Goal: Task Accomplishment & Management: Manage account settings

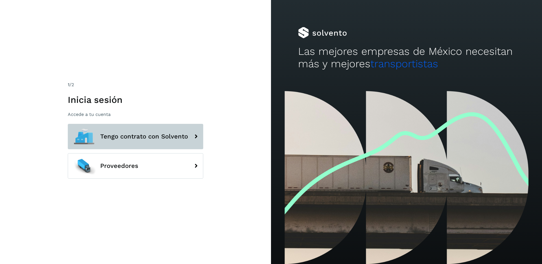
click at [144, 140] on span "Tengo contrato con Solvento" at bounding box center [144, 136] width 88 height 7
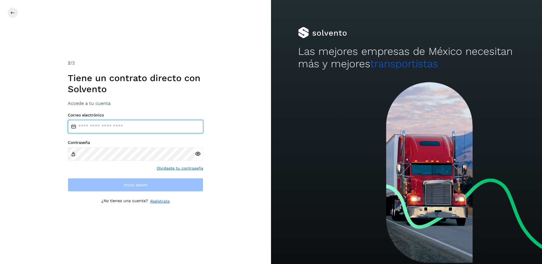
click at [103, 126] on input "email" at bounding box center [136, 127] width 136 height 14
type input "**********"
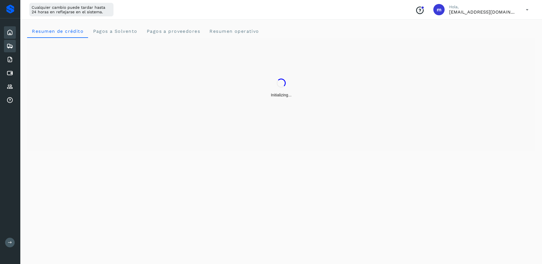
click at [10, 46] on icon at bounding box center [9, 46] width 7 height 7
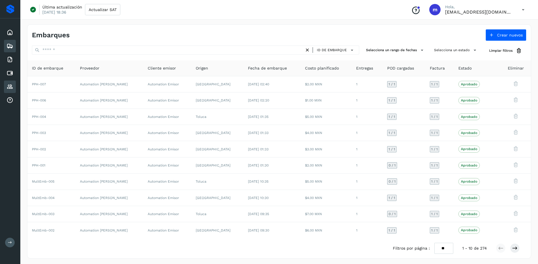
click at [10, 88] on icon at bounding box center [9, 86] width 7 height 7
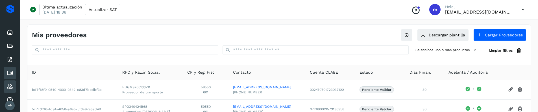
click at [10, 77] on div "Cuentas por pagar" at bounding box center [10, 73] width 12 height 12
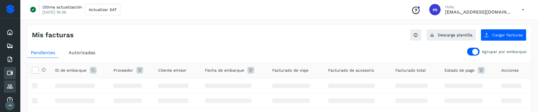
click at [8, 88] on icon at bounding box center [9, 86] width 7 height 7
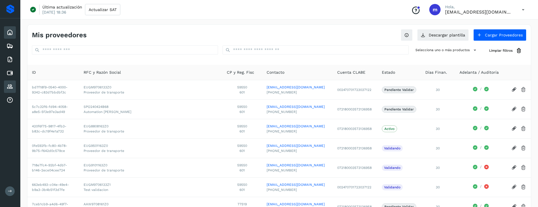
click at [10, 33] on icon at bounding box center [9, 32] width 7 height 7
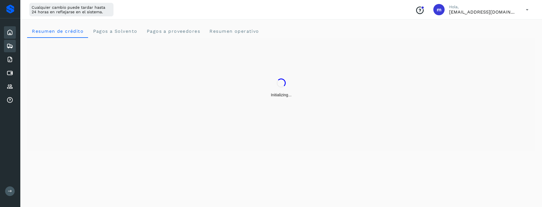
click at [9, 43] on icon at bounding box center [9, 46] width 7 height 7
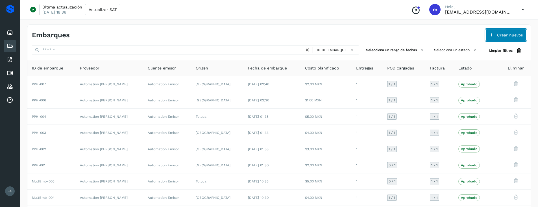
click at [509, 38] on button "Crear nuevos" at bounding box center [506, 35] width 41 height 12
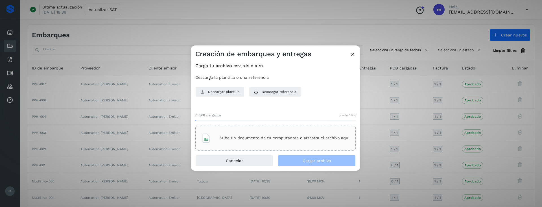
click at [242, 144] on div "Sube un documento de tu computadora o arrastra el archivo aquí" at bounding box center [276, 137] width 148 height 15
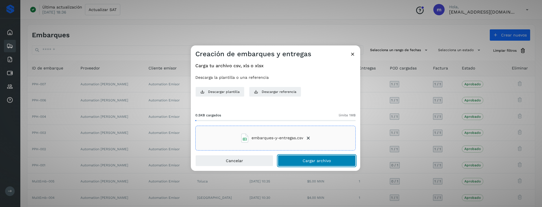
click at [321, 161] on span "Cargar archivo" at bounding box center [317, 161] width 28 height 4
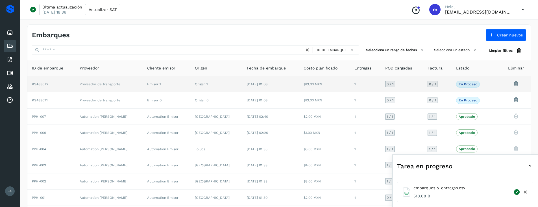
click at [146, 86] on td "Emisor 1" at bounding box center [167, 84] width 48 height 16
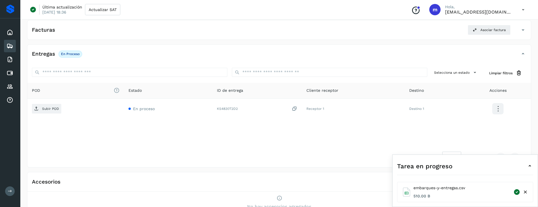
scroll to position [97, 0]
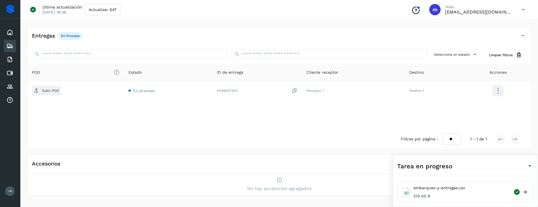
click at [530, 164] on icon at bounding box center [529, 166] width 7 height 7
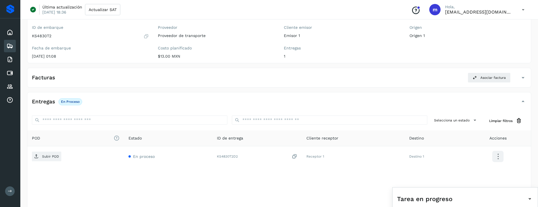
scroll to position [0, 0]
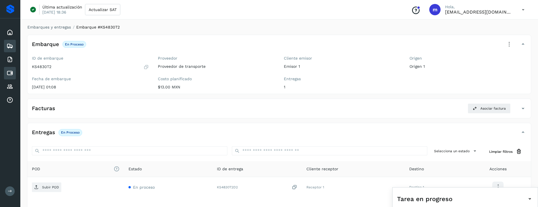
click at [9, 72] on icon at bounding box center [9, 73] width 7 height 7
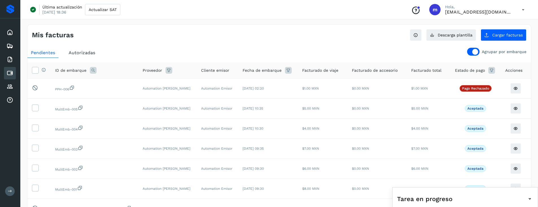
click at [496, 41] on div "Mis facturas Ver instrucciones para cargar Facturas Descarga plantilla Cargar f…" at bounding box center [279, 167] width 504 height 287
click at [498, 39] on button "Cargar facturas" at bounding box center [504, 35] width 46 height 12
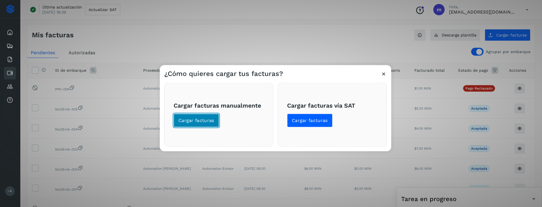
click at [206, 121] on span "Cargar facturas" at bounding box center [197, 120] width 36 height 6
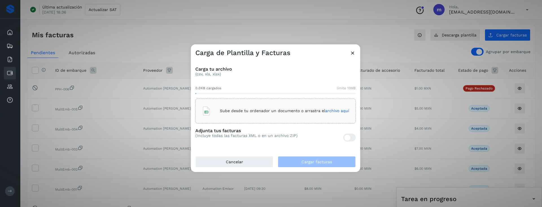
click at [214, 114] on div "Sube desde tu ordenador un documento o arrastra el archivo aquí" at bounding box center [275, 110] width 147 height 15
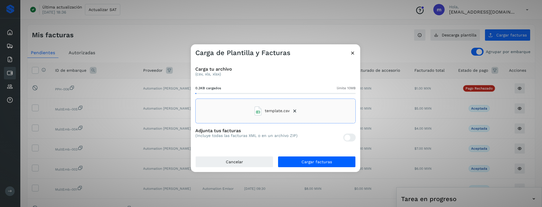
click at [345, 137] on div at bounding box center [348, 138] width 6 height 6
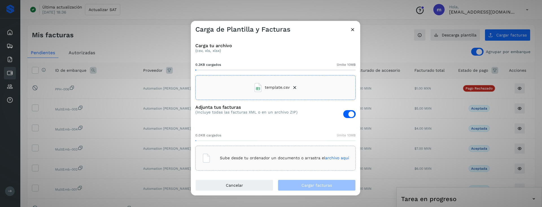
click at [260, 158] on p "Sube desde tu ordenador un documento o arrastra el archivo aquí" at bounding box center [284, 158] width 129 height 5
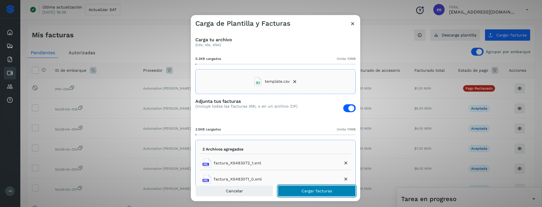
click at [301, 190] on button "Cargar facturas" at bounding box center [317, 190] width 78 height 11
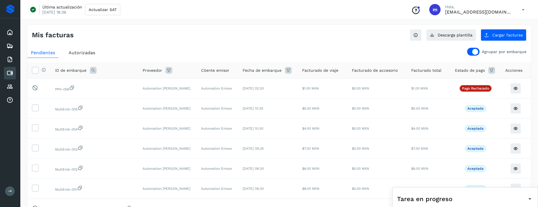
click at [430, 197] on span "Tarea en progreso" at bounding box center [424, 198] width 55 height 9
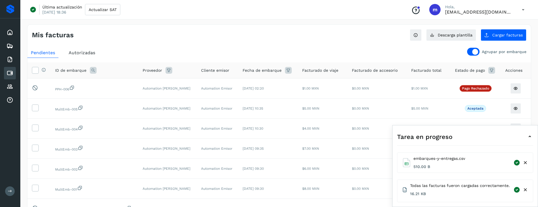
click at [530, 135] on icon at bounding box center [529, 136] width 7 height 7
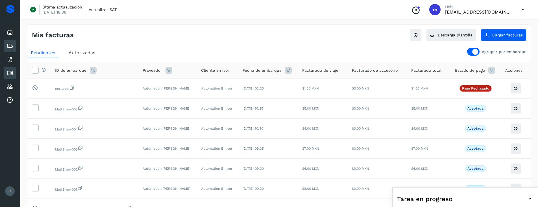
click at [9, 44] on icon at bounding box center [9, 46] width 7 height 7
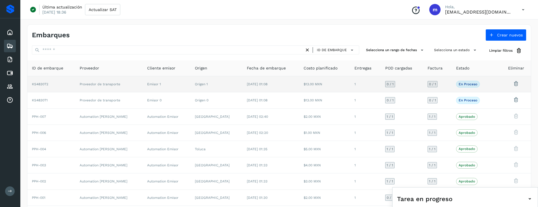
click at [350, 88] on td "1" at bounding box center [365, 84] width 31 height 16
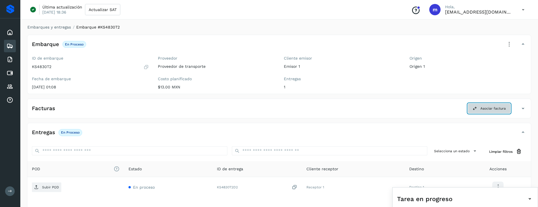
click at [492, 106] on span "Asociar factura" at bounding box center [492, 108] width 25 height 5
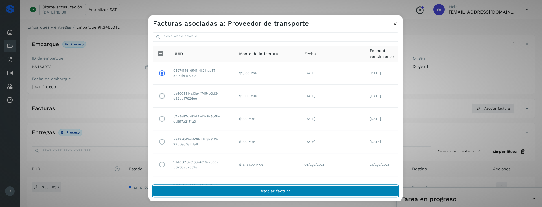
click at [257, 192] on button "Asociar factura" at bounding box center [275, 190] width 245 height 11
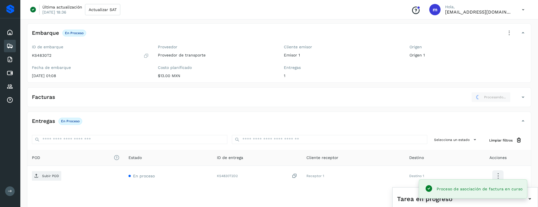
scroll to position [16, 0]
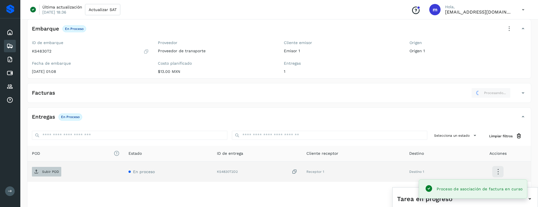
click at [45, 167] on span "Subir POD" at bounding box center [46, 171] width 29 height 9
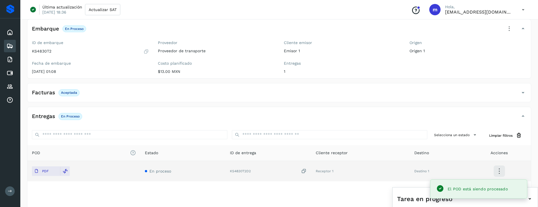
click at [508, 29] on icon at bounding box center [509, 29] width 12 height 12
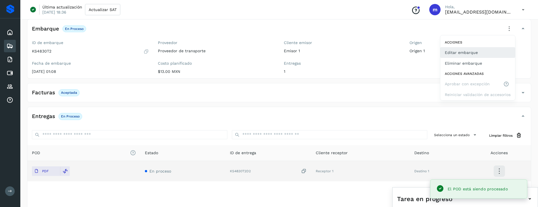
click at [462, 55] on button "Editar embarque" at bounding box center [477, 52] width 75 height 11
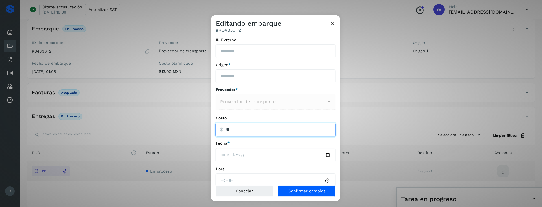
click at [234, 129] on input "ID Externo" at bounding box center [276, 130] width 120 height 14
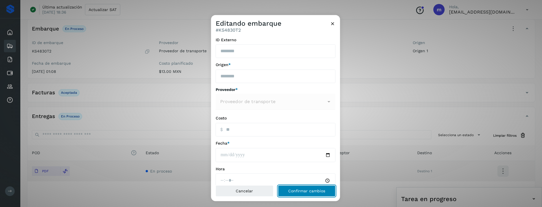
type input "*****"
click at [323, 192] on span "Confirmar cambios" at bounding box center [306, 191] width 37 height 4
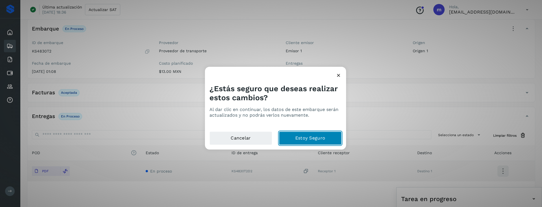
click at [315, 141] on button "Estoy Seguro" at bounding box center [310, 138] width 63 height 14
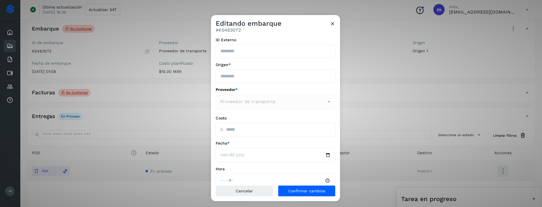
click at [332, 23] on icon at bounding box center [333, 24] width 6 height 6
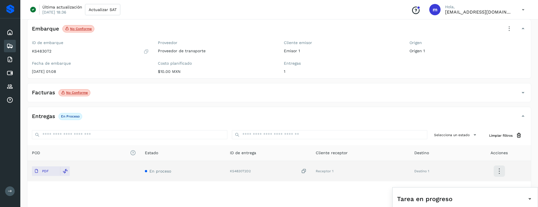
click at [449, 93] on div "Facturas No conforme" at bounding box center [273, 93] width 492 height 10
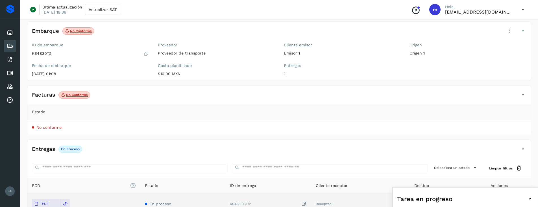
scroll to position [0, 0]
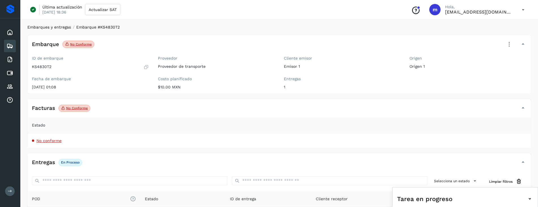
click at [61, 25] on link "Embarques y entregas" at bounding box center [48, 27] width 43 height 5
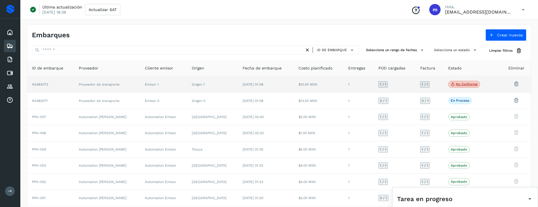
click at [95, 87] on td "Proveedor de transporte" at bounding box center [107, 84] width 66 height 17
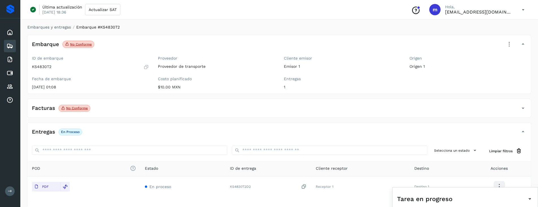
click at [84, 105] on span "No conforme" at bounding box center [74, 108] width 32 height 7
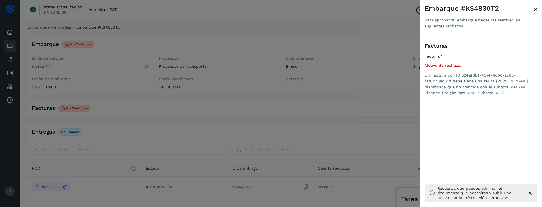
click at [535, 10] on span "×" at bounding box center [536, 10] width 4 height 8
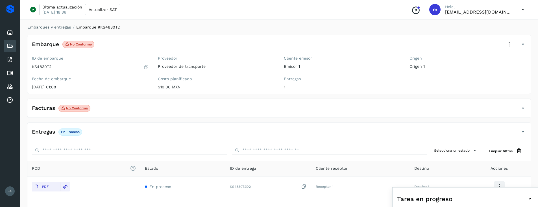
click at [134, 112] on div "Facturas No conforme" at bounding box center [273, 108] width 492 height 10
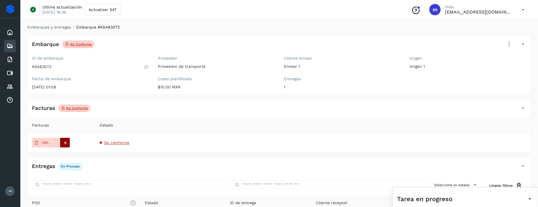
click at [67, 143] on icon at bounding box center [65, 142] width 5 height 5
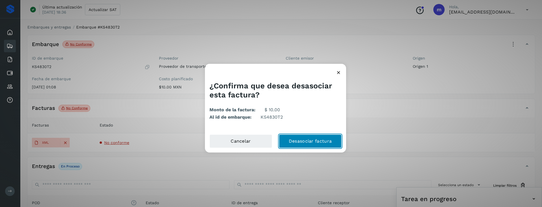
click at [310, 140] on button "Desasociar factura" at bounding box center [310, 141] width 63 height 14
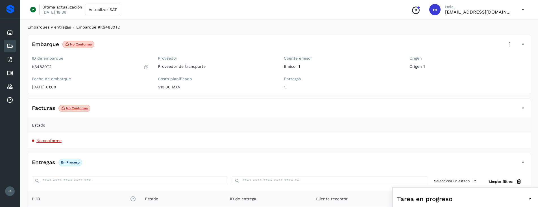
click at [48, 27] on link "Embarques y entregas" at bounding box center [48, 27] width 43 height 5
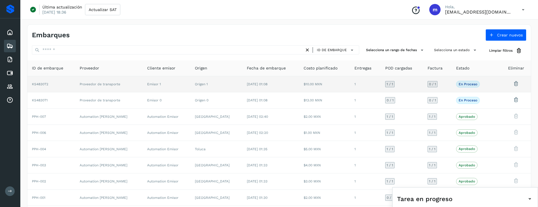
click at [75, 86] on td "KS4830T2" at bounding box center [51, 84] width 48 height 16
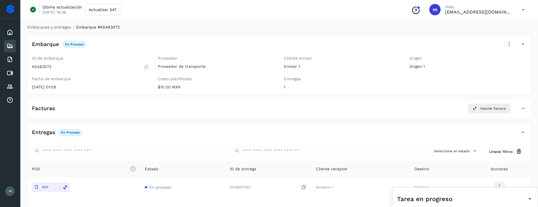
scroll to position [61, 0]
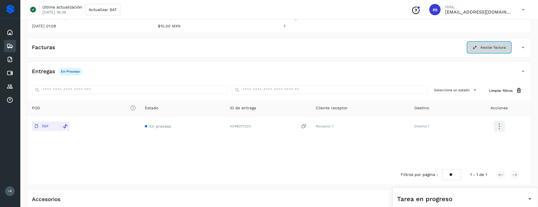
click at [495, 47] on span "Asociar factura" at bounding box center [492, 47] width 25 height 5
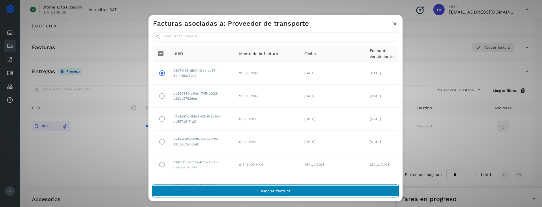
click at [237, 190] on button "Asociar factura" at bounding box center [275, 190] width 245 height 11
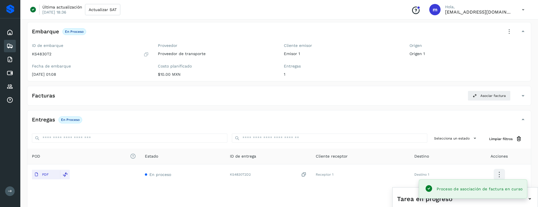
scroll to position [0, 0]
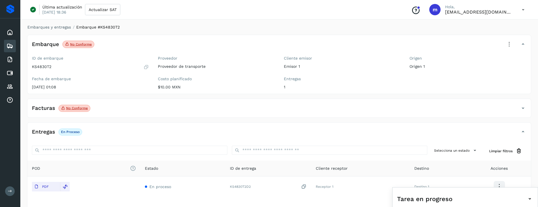
click at [135, 111] on div "Facturas No conforme" at bounding box center [273, 108] width 492 height 10
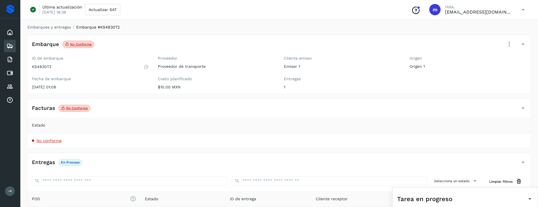
click at [510, 43] on icon at bounding box center [509, 44] width 12 height 12
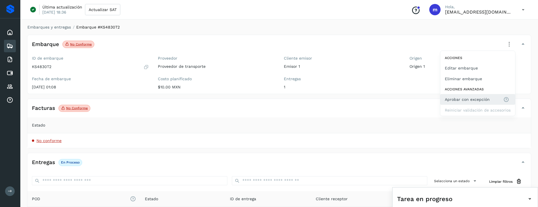
click at [471, 100] on span "Aprobar con excepción" at bounding box center [467, 99] width 45 height 6
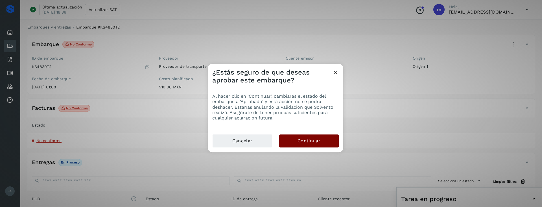
click at [306, 139] on span "Continuar" at bounding box center [309, 141] width 23 height 6
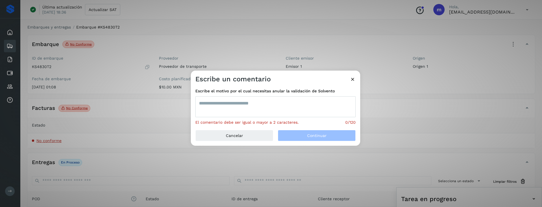
click at [269, 107] on textarea at bounding box center [275, 106] width 160 height 21
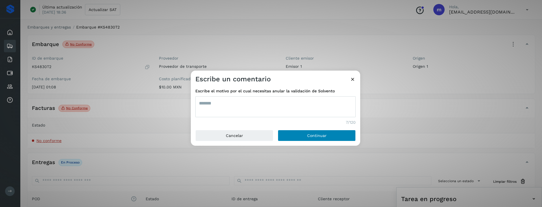
type textarea "*******"
click at [334, 136] on button "Continuar" at bounding box center [317, 135] width 78 height 11
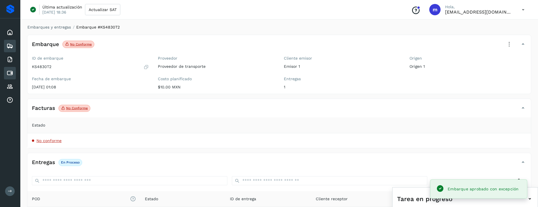
click at [8, 72] on icon at bounding box center [9, 73] width 7 height 7
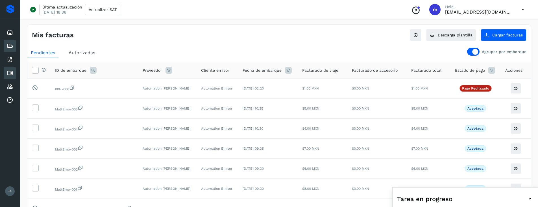
click at [6, 47] on icon at bounding box center [9, 46] width 7 height 7
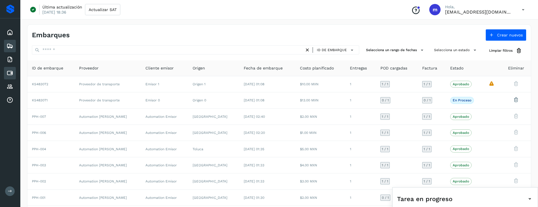
click at [10, 73] on icon at bounding box center [9, 73] width 7 height 7
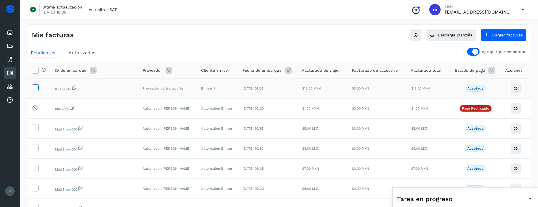
click at [36, 88] on icon at bounding box center [35, 87] width 6 height 6
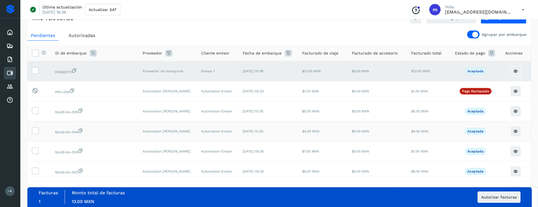
scroll to position [25, 0]
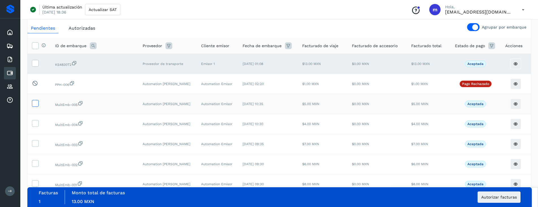
click at [36, 103] on icon at bounding box center [35, 103] width 6 height 6
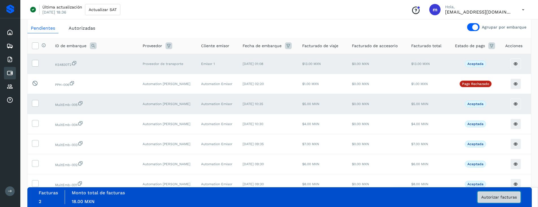
click at [503, 196] on span "Autorizar facturas" at bounding box center [499, 197] width 36 height 4
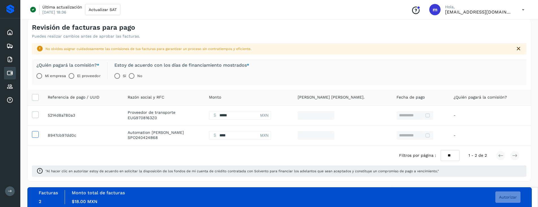
click at [35, 135] on icon at bounding box center [35, 134] width 6 height 6
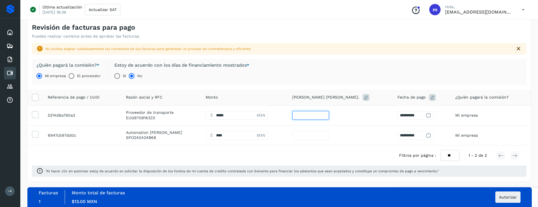
click at [329, 113] on input "**" at bounding box center [310, 115] width 37 height 9
type input "*"
type input "**********"
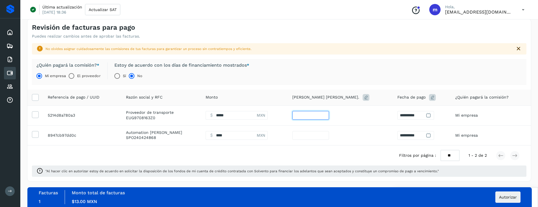
type input "**"
type input "**********"
type input "*"
type input "**********"
type input "**"
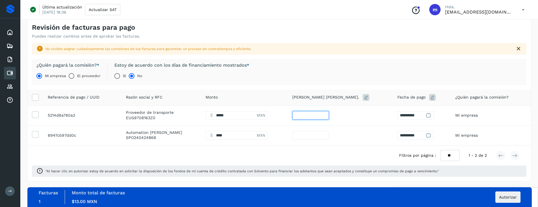
type input "**********"
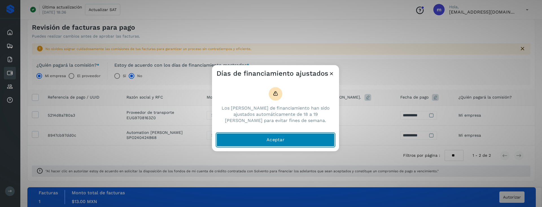
click at [294, 142] on button "Aceptar" at bounding box center [276, 140] width 118 height 14
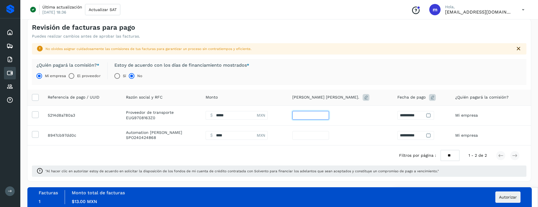
click at [325, 115] on input "**" at bounding box center [310, 115] width 37 height 9
type input "*"
type input "**********"
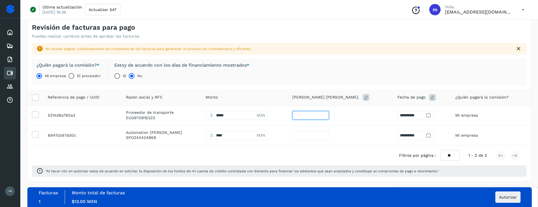
type input "*"
click at [344, 159] on div "Filtros por página : ** ** ** 1 - 2 de 2" at bounding box center [279, 155] width 504 height 20
click at [511, 199] on span "Autorizar" at bounding box center [508, 197] width 18 height 4
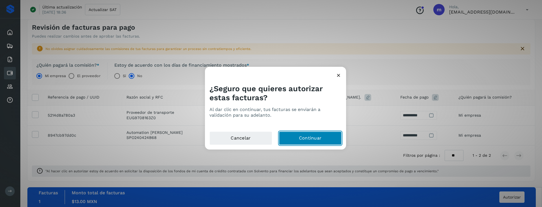
click at [298, 138] on button "Continuar" at bounding box center [310, 138] width 63 height 14
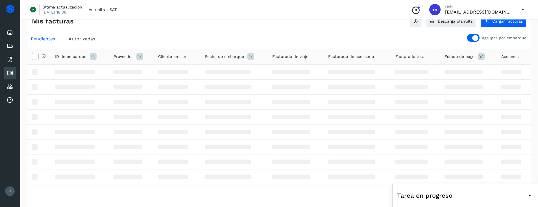
click at [452, 198] on div "Tarea en progreso" at bounding box center [465, 196] width 136 height 14
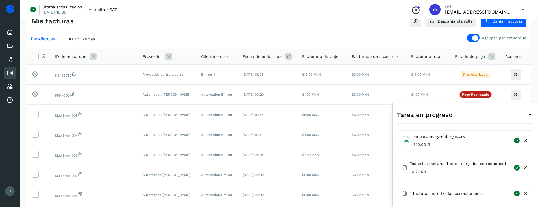
click at [531, 114] on icon at bounding box center [529, 114] width 7 height 7
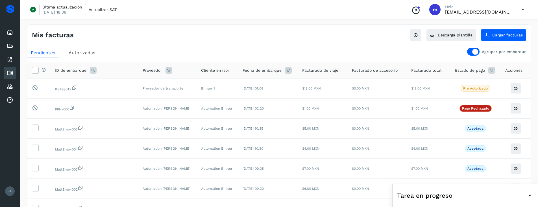
click at [120, 43] on div "Mis facturas Ver instrucciones para cargar Facturas Descarga plantilla Cargar f…" at bounding box center [279, 167] width 504 height 287
click at [8, 47] on icon at bounding box center [9, 46] width 7 height 7
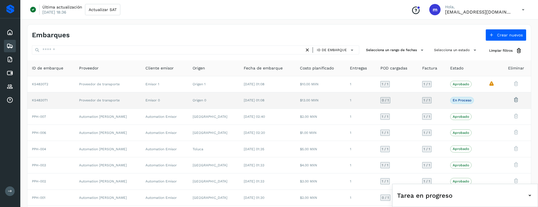
click at [89, 100] on td "Proveedor de transporte" at bounding box center [108, 100] width 66 height 16
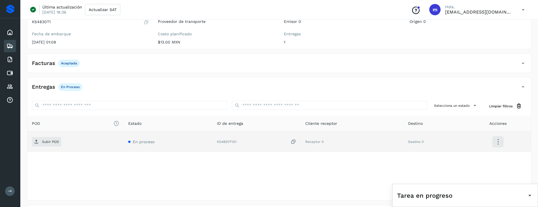
scroll to position [79, 0]
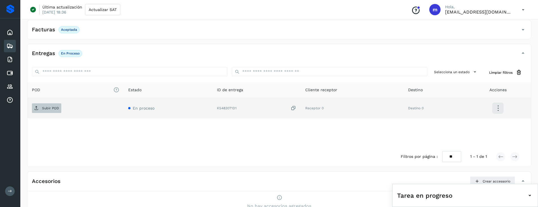
click at [41, 110] on span "Subir POD" at bounding box center [46, 108] width 29 height 9
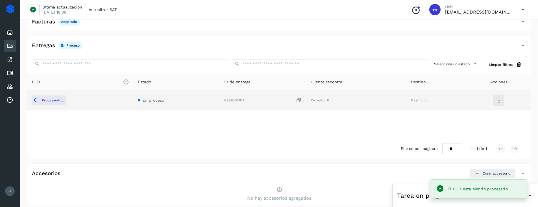
scroll to position [96, 0]
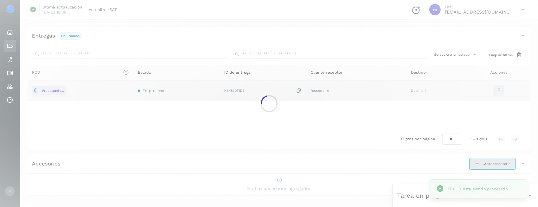
click at [492, 164] on main "Tarea en progreso embarques-y-entregas.csv 510.00 B Todas las facturas fueron c…" at bounding box center [269, 55] width 538 height 303
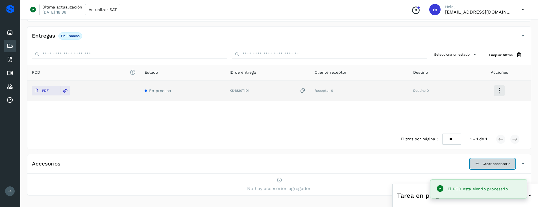
click at [486, 165] on span "Crear accessorio" at bounding box center [497, 163] width 28 height 5
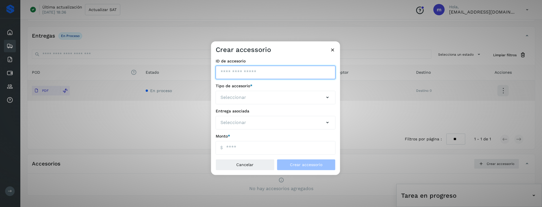
click at [238, 73] on input "ID de embarque" at bounding box center [276, 73] width 120 height 14
type input "***"
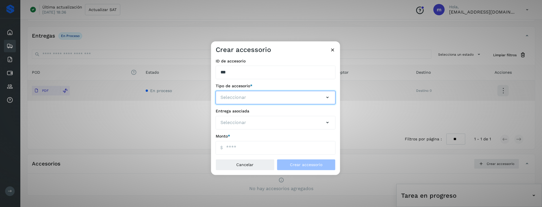
click at [240, 96] on span "Seleccionar" at bounding box center [234, 97] width 26 height 7
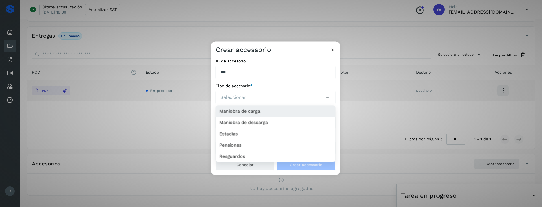
click at [245, 112] on li "Maniobra de carga" at bounding box center [275, 111] width 119 height 11
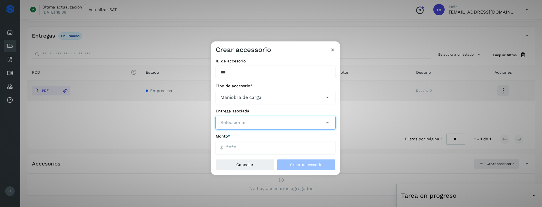
click at [244, 119] on span "Seleccionar" at bounding box center [234, 122] width 26 height 7
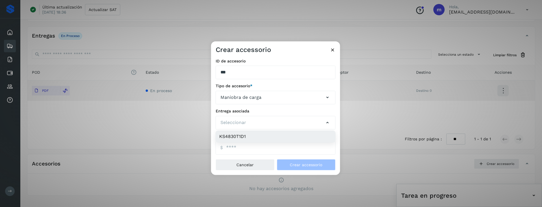
click at [246, 136] on li "KS4830T1D1" at bounding box center [275, 136] width 119 height 11
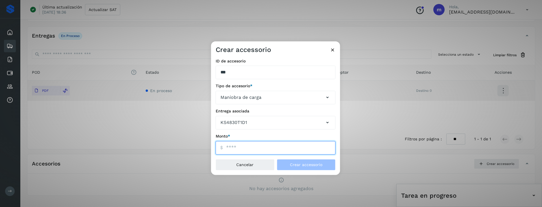
click at [237, 149] on input "ID de embarque" at bounding box center [276, 148] width 120 height 14
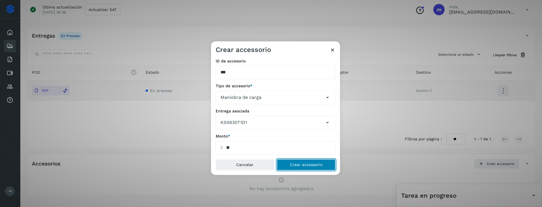
type input "*****"
click at [301, 164] on span "Crear accessorio" at bounding box center [306, 165] width 32 height 4
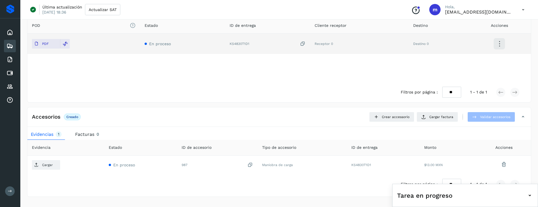
scroll to position [144, 0]
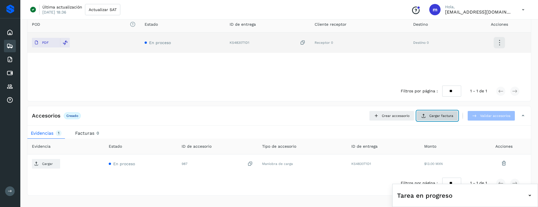
click at [430, 114] on span "Cargar factura" at bounding box center [441, 115] width 24 height 5
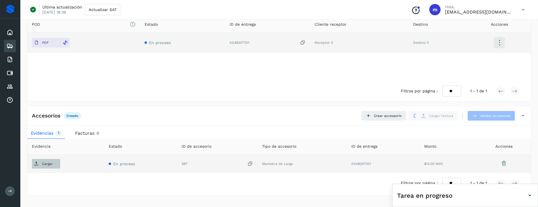
click at [54, 164] on span "Cargar" at bounding box center [43, 163] width 23 height 9
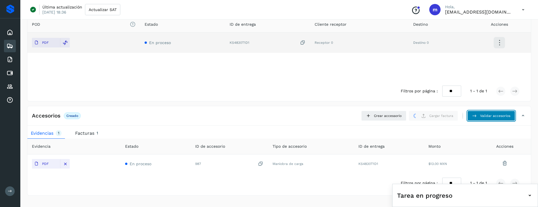
click at [488, 116] on span "Validar accesorios" at bounding box center [495, 115] width 30 height 5
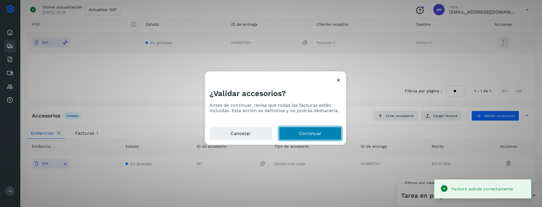
click at [306, 133] on button "Continuar" at bounding box center [310, 134] width 63 height 14
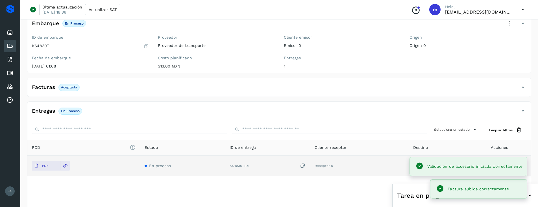
scroll to position [0, 0]
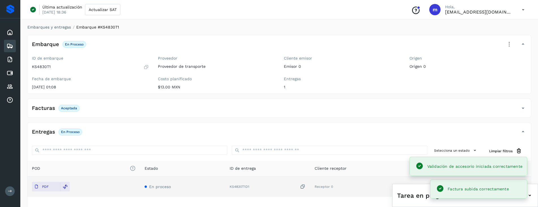
click at [509, 42] on icon at bounding box center [509, 44] width 12 height 12
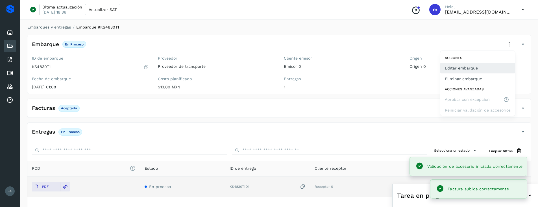
click at [467, 68] on button "Editar embarque" at bounding box center [477, 68] width 75 height 11
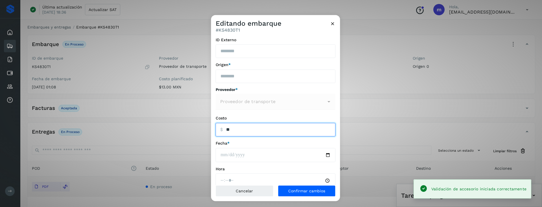
click at [239, 133] on input "ID Externo" at bounding box center [276, 130] width 120 height 14
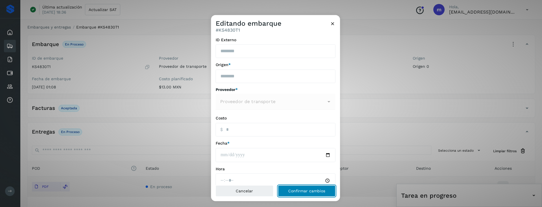
type input "****"
click at [318, 193] on button "Confirmar cambios" at bounding box center [307, 190] width 58 height 11
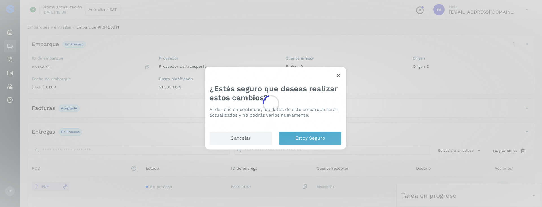
click at [305, 136] on div at bounding box center [271, 103] width 542 height 207
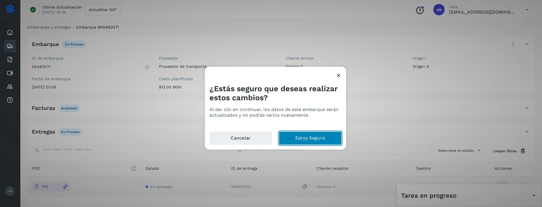
click at [307, 139] on button "Estoy Seguro" at bounding box center [310, 138] width 63 height 14
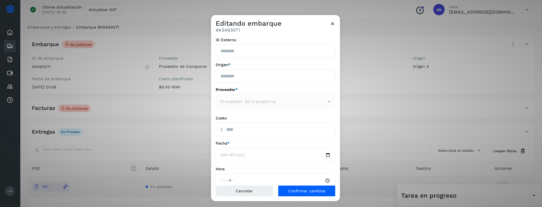
click at [333, 22] on icon at bounding box center [333, 24] width 6 height 6
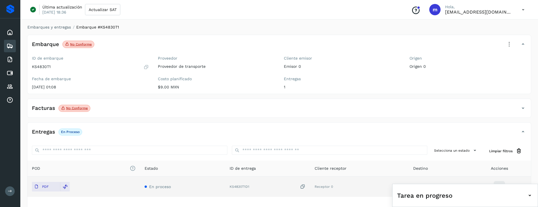
click at [510, 45] on icon at bounding box center [509, 44] width 12 height 12
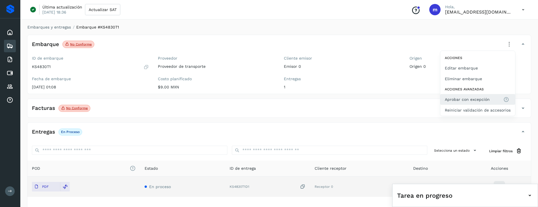
click at [467, 99] on span "Aprobar con excepción" at bounding box center [467, 99] width 45 height 6
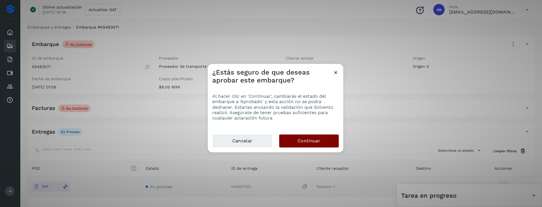
click at [292, 144] on button "Continuar" at bounding box center [309, 140] width 60 height 13
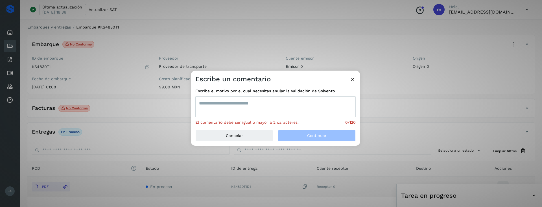
click at [233, 104] on textarea at bounding box center [275, 106] width 160 height 21
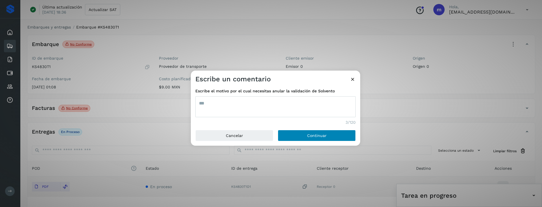
type textarea "***"
click at [291, 134] on button "Continuar" at bounding box center [317, 135] width 78 height 11
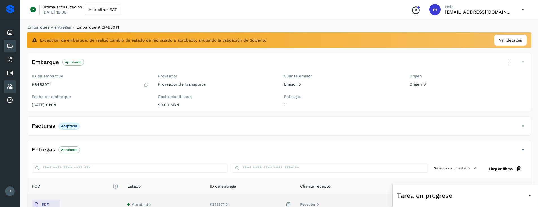
click at [8, 87] on icon at bounding box center [9, 86] width 7 height 7
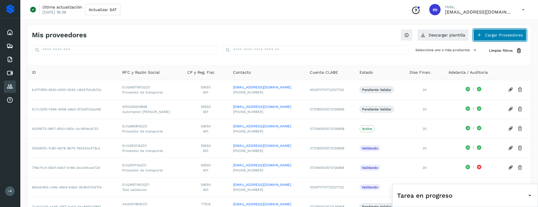
click at [514, 38] on button "Cargar Proveedores" at bounding box center [499, 35] width 53 height 12
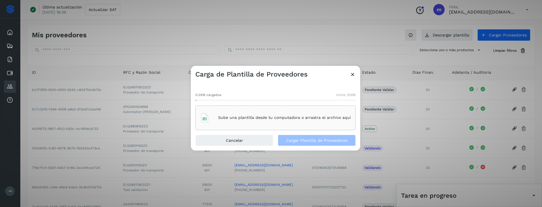
click at [300, 134] on div "0.0KB cargados límite 30MB Sube una plantilla desde tu computadora o arrastra e…" at bounding box center [275, 107] width 169 height 56
click at [299, 126] on div "Sube una plantilla desde tu computadora o arrastra el archivo aquí" at bounding box center [275, 117] width 160 height 25
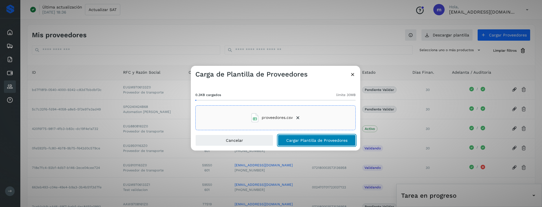
click at [308, 140] on span "Cargar Plantilla de Proveedores" at bounding box center [316, 140] width 61 height 4
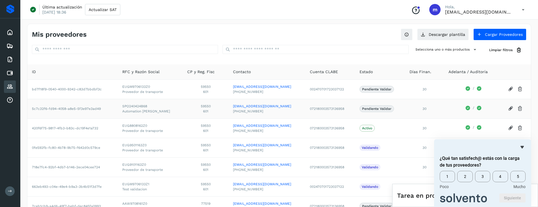
scroll to position [1, 0]
click at [522, 148] on icon "Ocultar encuesta" at bounding box center [522, 147] width 3 height 3
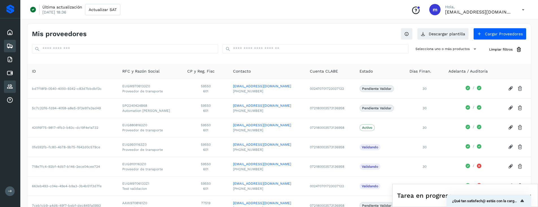
click at [10, 46] on icon at bounding box center [9, 46] width 7 height 7
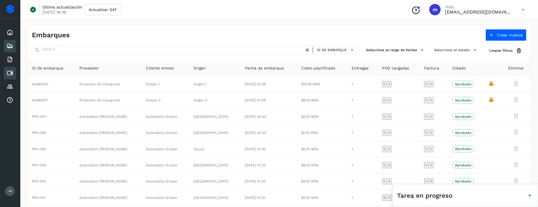
click at [10, 73] on icon at bounding box center [9, 73] width 7 height 7
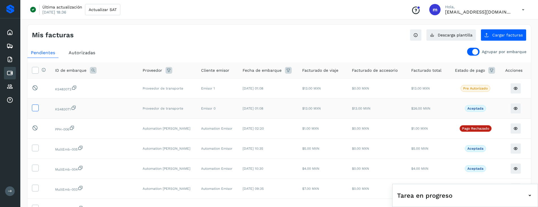
click at [35, 106] on icon at bounding box center [35, 108] width 6 height 6
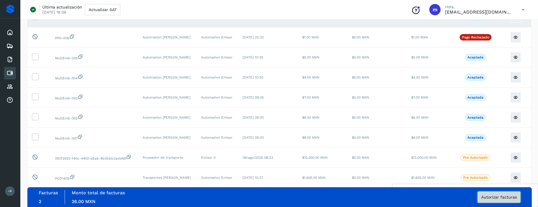
click at [505, 200] on button "Autorizar facturas" at bounding box center [499, 196] width 43 height 11
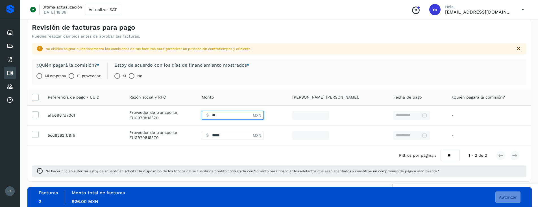
click at [233, 117] on input "Facturas" at bounding box center [227, 115] width 51 height 9
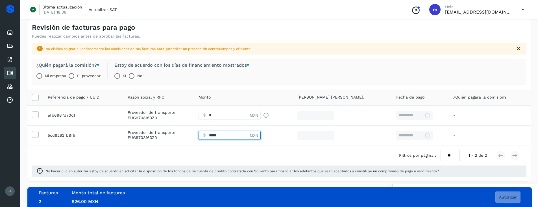
type input "****"
click at [229, 134] on input "Facturas" at bounding box center [224, 135] width 51 height 9
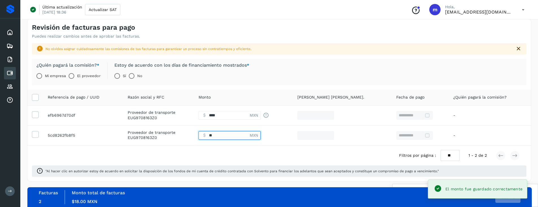
click at [229, 134] on input "Facturas" at bounding box center [224, 135] width 51 height 9
type input "****"
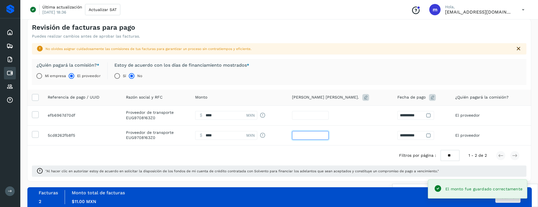
click at [329, 135] on input "**" at bounding box center [310, 135] width 37 height 9
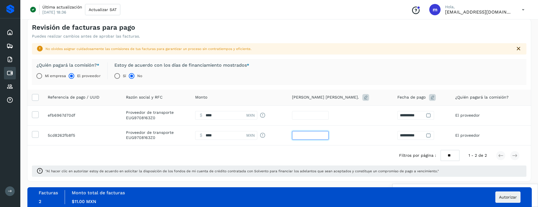
type input "*"
type input "**********"
click at [318, 155] on div "Filtros por página : ** ** ** 1 - 2 de 2" at bounding box center [279, 155] width 504 height 20
type input "*"
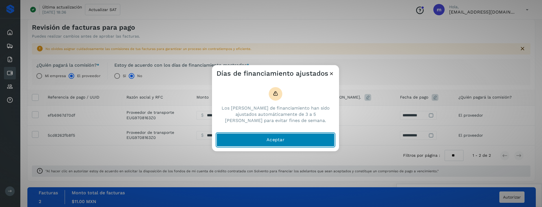
click at [312, 140] on button "Aceptar" at bounding box center [276, 140] width 118 height 14
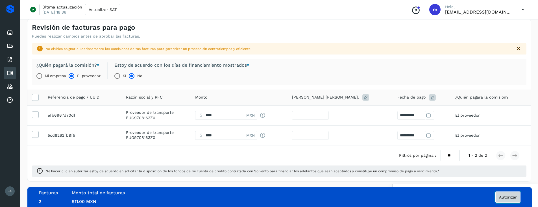
click at [510, 199] on span "Autorizar" at bounding box center [508, 197] width 18 height 4
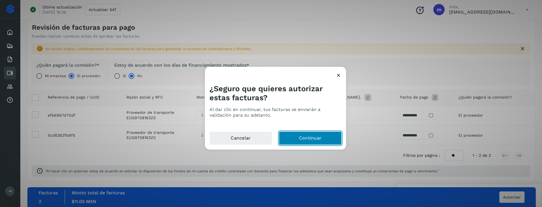
click at [310, 137] on button "Continuar" at bounding box center [310, 138] width 63 height 14
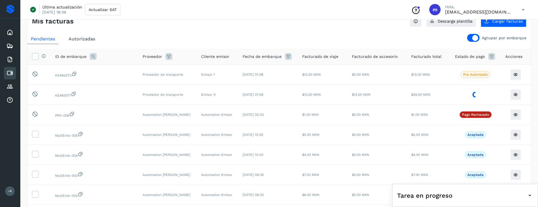
click at [434, 190] on div "Tarea en progreso" at bounding box center [465, 196] width 136 height 14
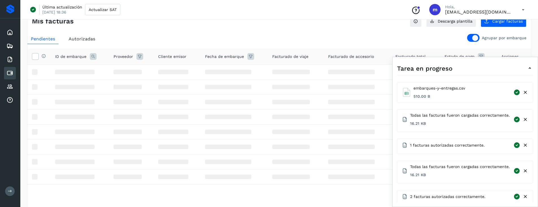
click at [530, 69] on icon at bounding box center [529, 68] width 7 height 7
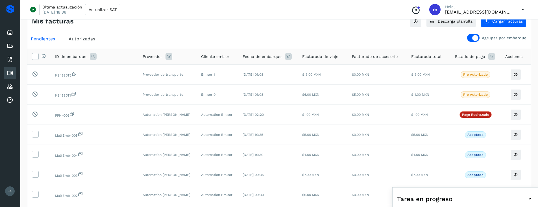
click at [470, 38] on div at bounding box center [473, 38] width 12 height 8
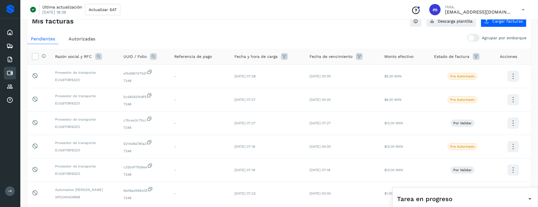
click at [476, 38] on div at bounding box center [473, 38] width 12 height 8
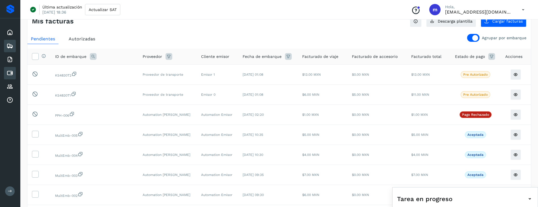
click at [7, 47] on icon at bounding box center [9, 46] width 7 height 7
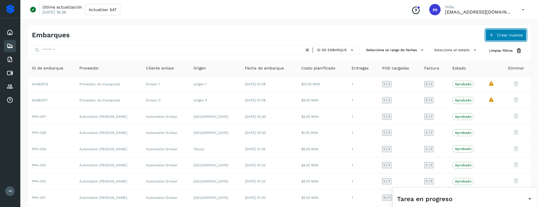
click at [516, 39] on button "Crear nuevos" at bounding box center [506, 35] width 41 height 12
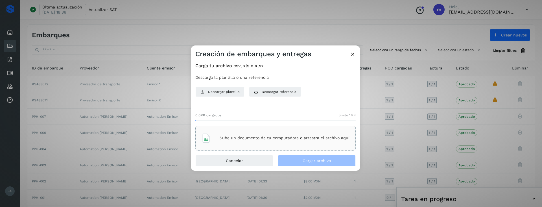
click at [219, 138] on div "Sube un documento de tu computadora o arrastra el archivo aquí" at bounding box center [276, 137] width 148 height 15
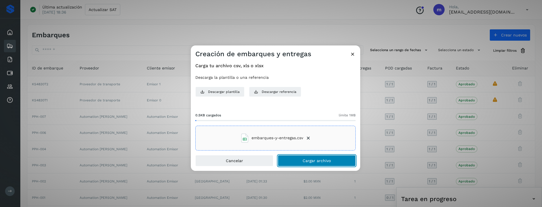
click at [319, 163] on button "Cargar archivo" at bounding box center [317, 160] width 78 height 11
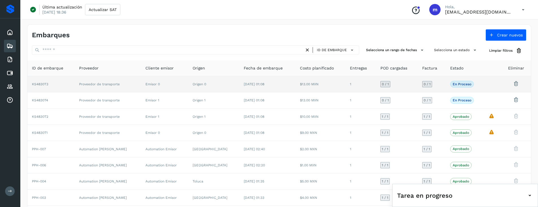
click at [295, 86] on td "$13.00 MXN" at bounding box center [320, 84] width 50 height 16
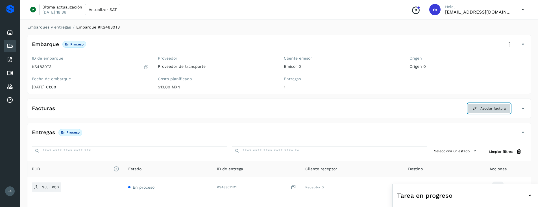
click at [480, 110] on button "Asociar factura" at bounding box center [489, 108] width 43 height 10
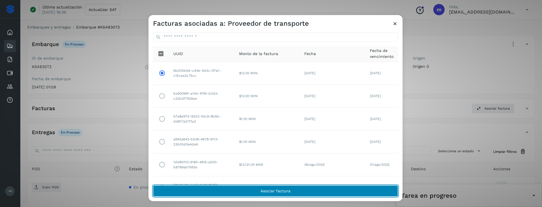
click at [249, 189] on button "Asociar factura" at bounding box center [275, 190] width 245 height 11
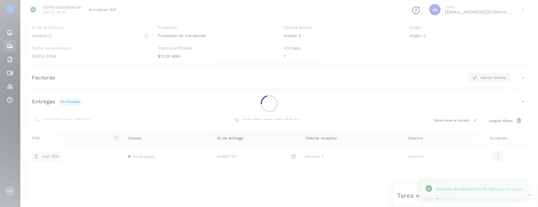
scroll to position [35, 0]
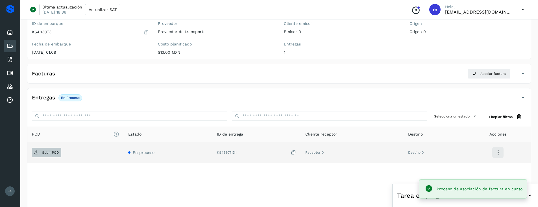
click at [51, 151] on p "Subir POD" at bounding box center [50, 153] width 17 height 4
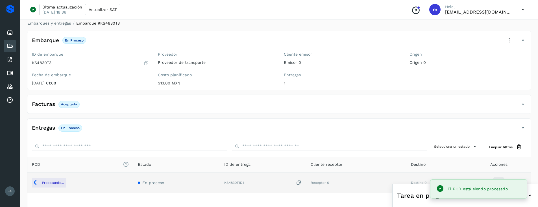
scroll to position [0, 0]
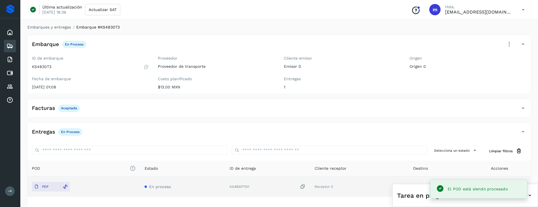
click at [134, 110] on div "Facturas Aceptada" at bounding box center [273, 108] width 492 height 10
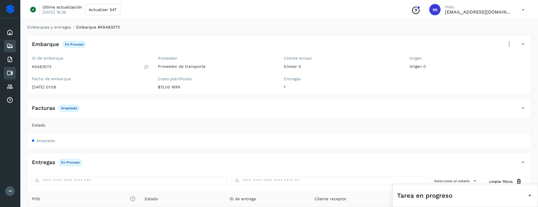
click at [8, 72] on icon at bounding box center [9, 73] width 7 height 7
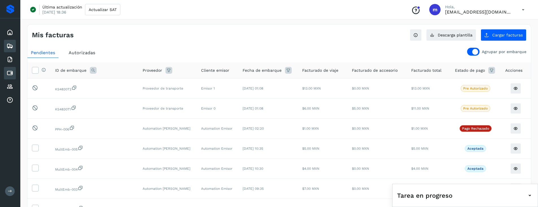
click at [12, 48] on icon at bounding box center [9, 46] width 7 height 7
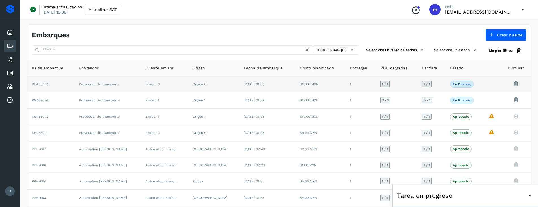
click at [116, 89] on td "Proveedor de transporte" at bounding box center [108, 84] width 66 height 16
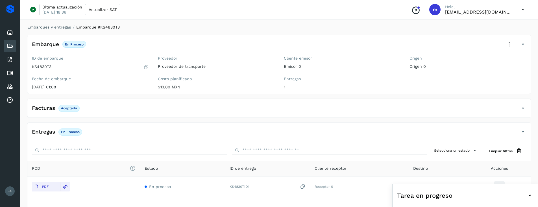
click at [510, 43] on icon at bounding box center [509, 44] width 12 height 12
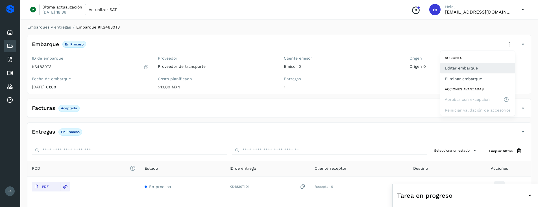
click at [456, 70] on button "Editar embarque" at bounding box center [477, 68] width 75 height 11
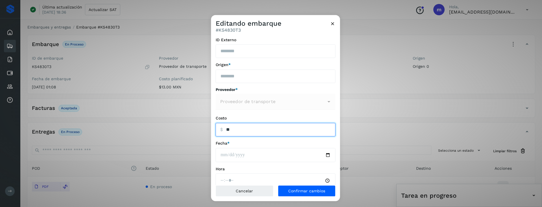
click at [232, 131] on input "ID Externo" at bounding box center [276, 130] width 120 height 14
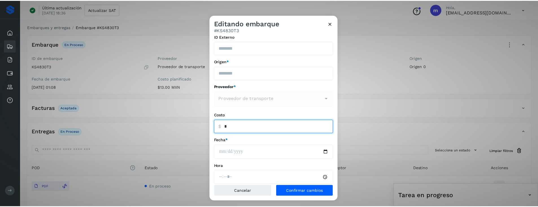
scroll to position [7, 0]
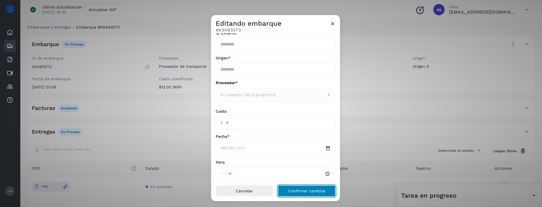
type input "****"
click at [301, 193] on button "Confirmar cambios" at bounding box center [307, 190] width 58 height 11
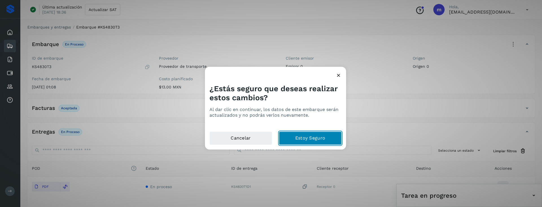
click at [307, 138] on button "Estoy Seguro" at bounding box center [310, 138] width 63 height 14
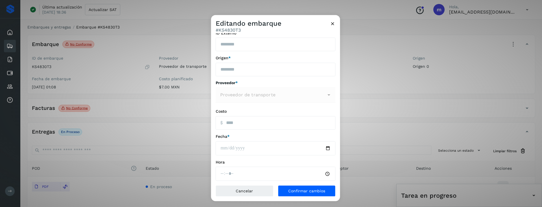
click at [333, 23] on icon at bounding box center [333, 24] width 6 height 6
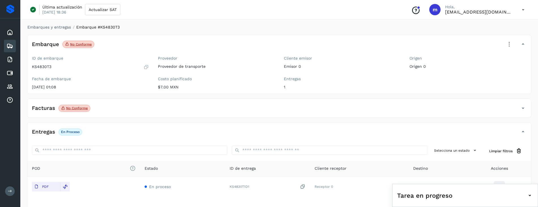
click at [509, 42] on icon at bounding box center [509, 44] width 12 height 12
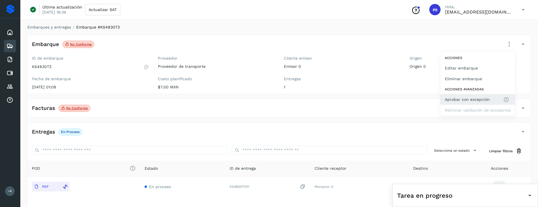
click at [460, 101] on span "Aprobar con excepción" at bounding box center [467, 99] width 45 height 6
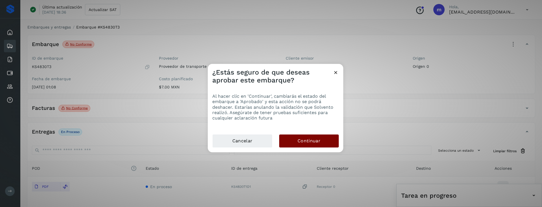
click at [302, 136] on button "Continuar" at bounding box center [309, 140] width 60 height 13
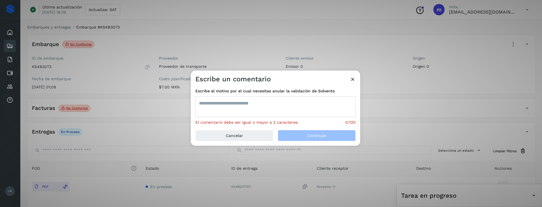
click at [234, 103] on textarea at bounding box center [275, 106] width 160 height 21
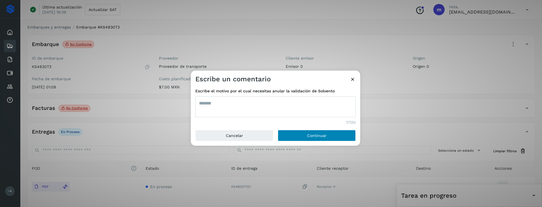
type textarea "*******"
click at [316, 139] on button "Continuar" at bounding box center [317, 135] width 78 height 11
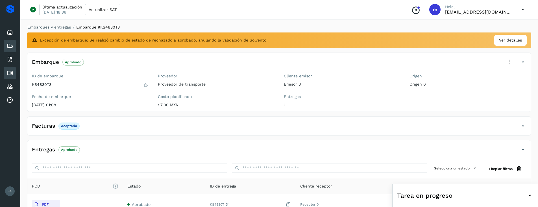
click at [10, 75] on icon at bounding box center [9, 73] width 7 height 7
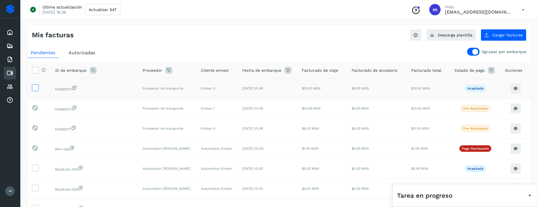
click at [36, 87] on icon at bounding box center [35, 87] width 6 height 6
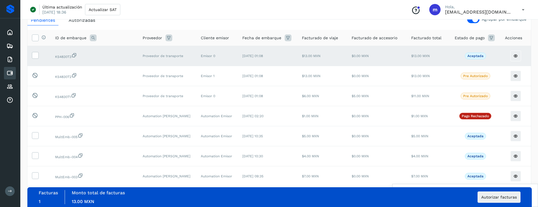
scroll to position [80, 0]
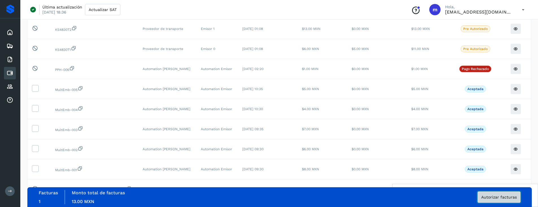
click at [496, 201] on button "Autorizar facturas" at bounding box center [499, 196] width 43 height 11
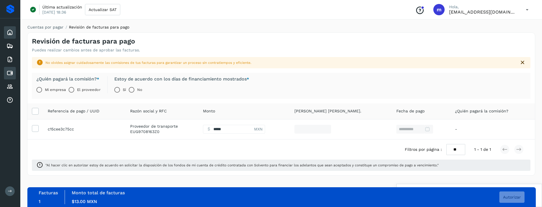
click at [8, 36] on div "Inicio" at bounding box center [10, 32] width 12 height 12
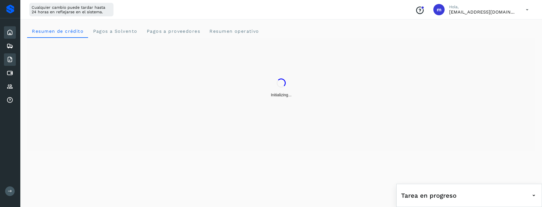
click at [10, 63] on div "Facturas" at bounding box center [10, 59] width 12 height 12
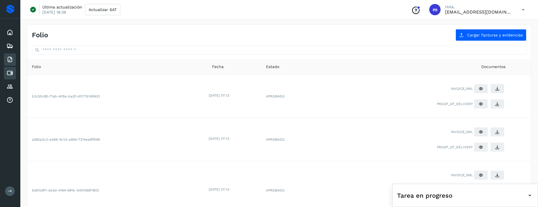
click at [8, 74] on icon at bounding box center [9, 73] width 7 height 7
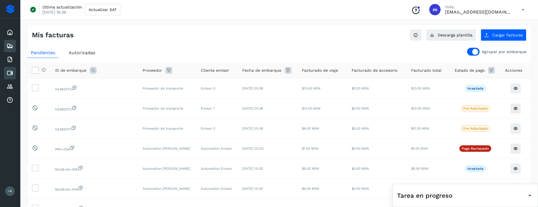
click at [10, 47] on icon at bounding box center [9, 46] width 7 height 7
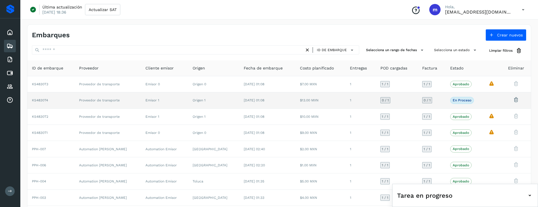
scroll to position [58, 0]
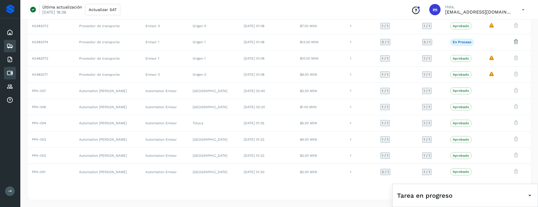
click at [10, 79] on div "Cuentas por pagar" at bounding box center [10, 73] width 12 height 12
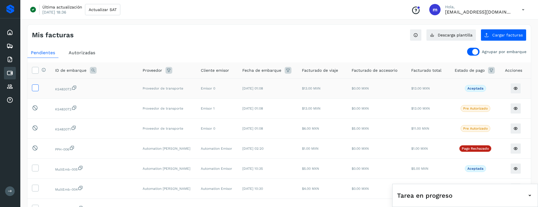
click at [35, 88] on icon at bounding box center [35, 87] width 6 height 6
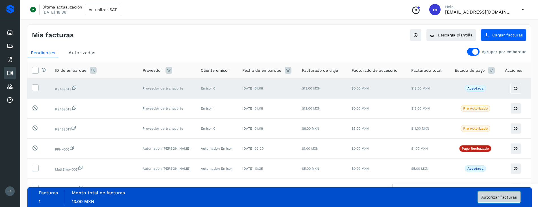
click at [501, 197] on span "Autorizar facturas" at bounding box center [499, 197] width 36 height 4
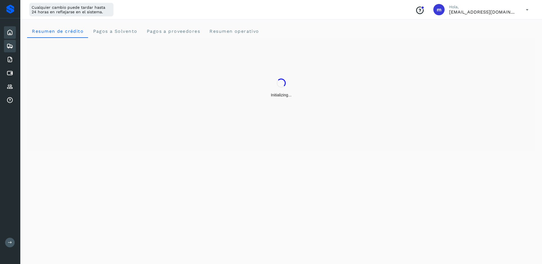
click at [8, 46] on icon at bounding box center [9, 46] width 7 height 7
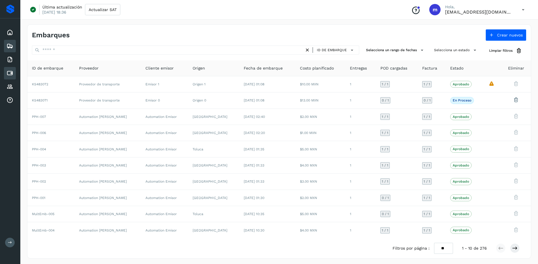
click at [10, 71] on icon at bounding box center [9, 73] width 7 height 7
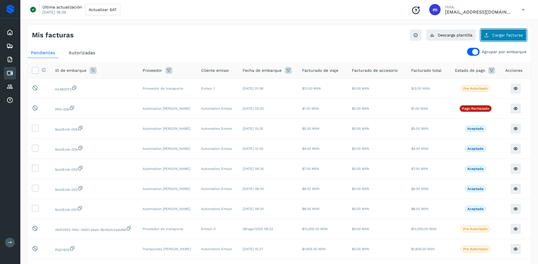
click at [427, 35] on span "Cargar facturas" at bounding box center [507, 35] width 31 height 4
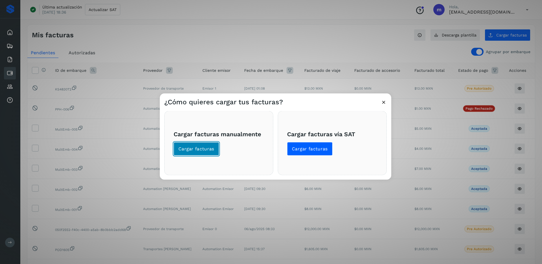
click at [194, 149] on span "Cargar facturas" at bounding box center [197, 149] width 36 height 6
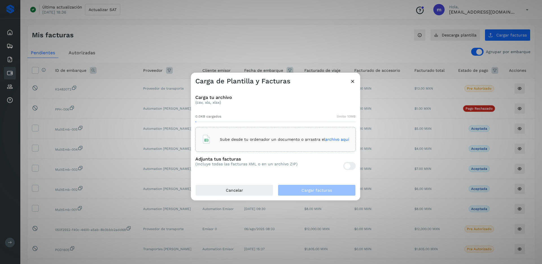
click at [223, 137] on p "Sube desde tu ordenador un documento o arrastra el archivo aquí" at bounding box center [284, 139] width 129 height 5
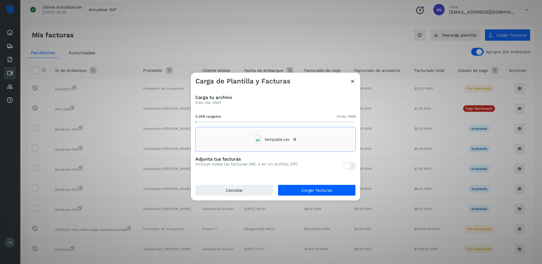
click at [353, 168] on div at bounding box center [349, 166] width 12 height 8
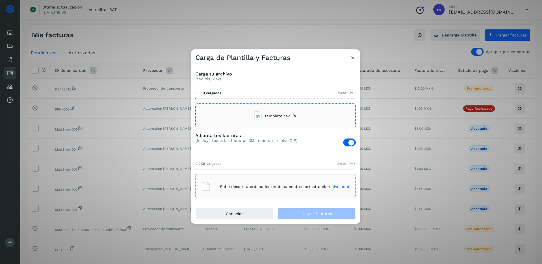
click at [233, 187] on p "Sube desde tu ordenador un documento o arrastra el archivo aquí" at bounding box center [284, 186] width 129 height 5
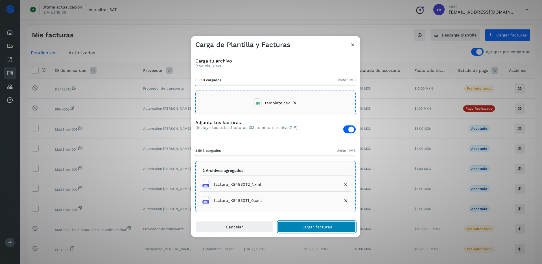
click at [293, 211] on button "Cargar facturas" at bounding box center [317, 226] width 78 height 11
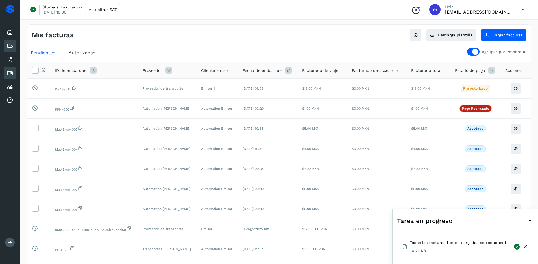
click at [11, 46] on icon at bounding box center [9, 46] width 7 height 7
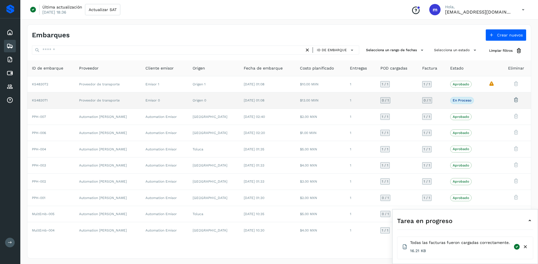
click at [162, 99] on td "Emisor 0" at bounding box center [164, 100] width 47 height 16
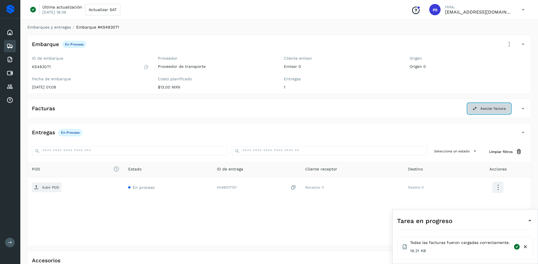
click at [427, 108] on span "Asociar factura" at bounding box center [492, 108] width 25 height 5
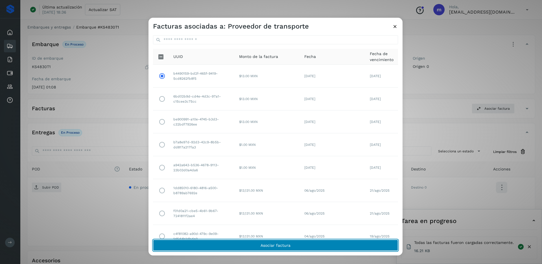
click at [215, 211] on button "Asociar factura" at bounding box center [275, 244] width 245 height 11
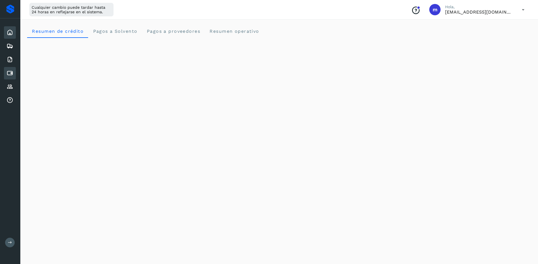
click at [14, 70] on div "Cuentas por pagar" at bounding box center [10, 73] width 12 height 12
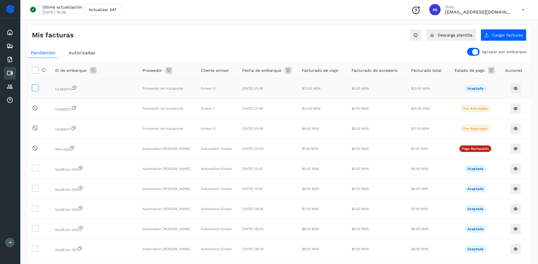
click at [36, 89] on icon at bounding box center [35, 87] width 6 height 6
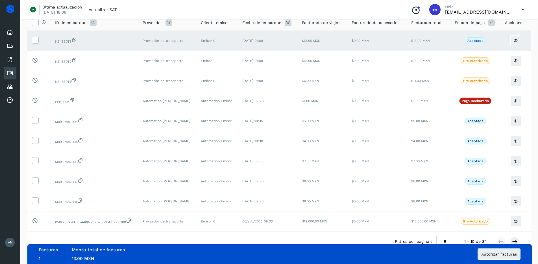
scroll to position [54, 0]
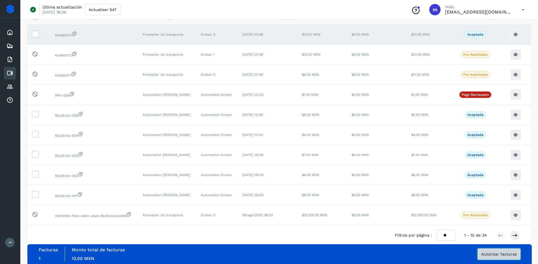
click at [503, 254] on span "Autorizar facturas" at bounding box center [499, 254] width 36 height 4
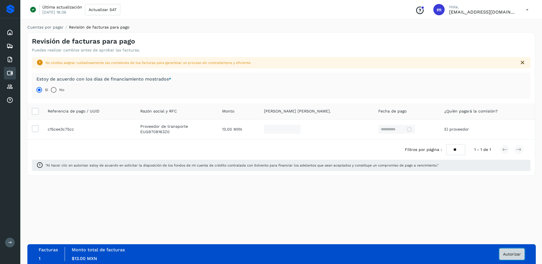
click at [517, 259] on button "Autorizar" at bounding box center [512, 253] width 25 height 11
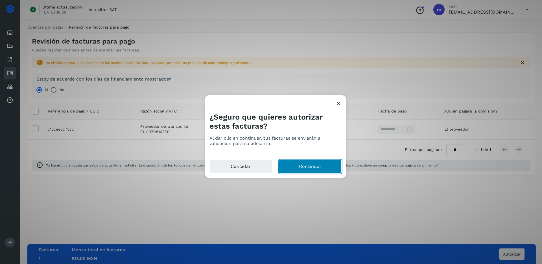
click at [303, 163] on button "Continuar" at bounding box center [310, 167] width 63 height 14
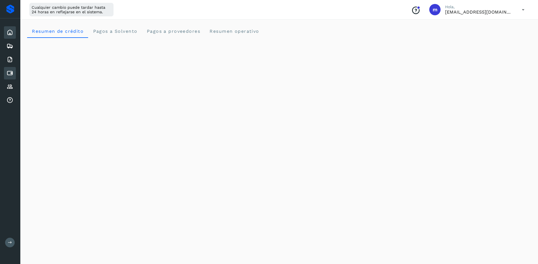
click at [12, 77] on div "Cuentas por pagar" at bounding box center [10, 73] width 12 height 12
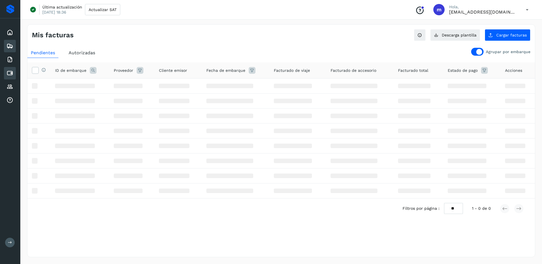
click at [9, 43] on icon at bounding box center [9, 46] width 7 height 7
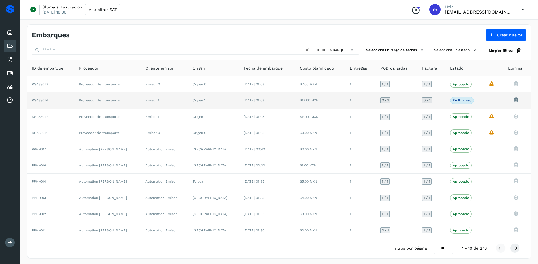
click at [273, 100] on td "[DATE] 01:08" at bounding box center [267, 100] width 56 height 16
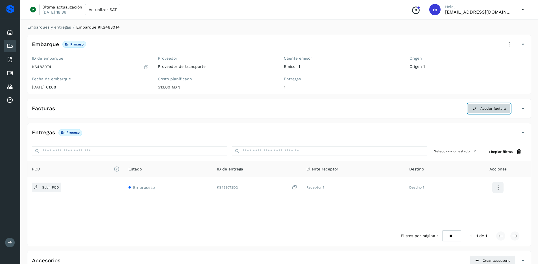
click at [479, 111] on button "Asociar factura" at bounding box center [489, 108] width 43 height 10
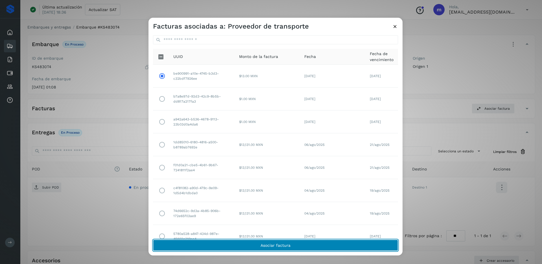
click at [236, 247] on button "Asociar factura" at bounding box center [275, 244] width 245 height 11
click at [254, 245] on button "Asociar factura" at bounding box center [275, 244] width 245 height 11
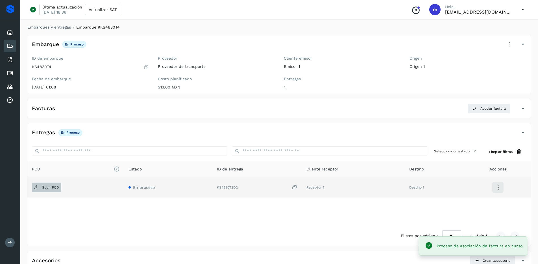
click at [45, 186] on p "Subir POD" at bounding box center [50, 187] width 17 height 4
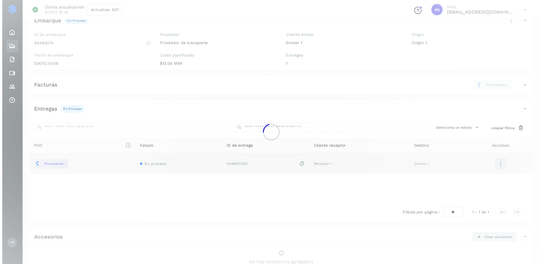
scroll to position [40, 0]
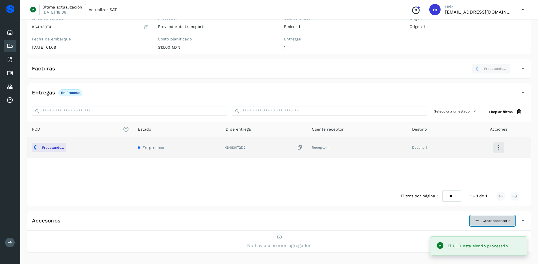
click at [505, 220] on span "Crear accessorio" at bounding box center [497, 220] width 28 height 5
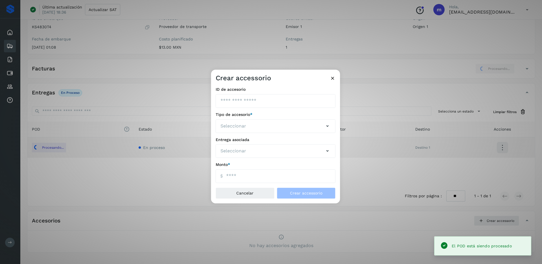
click at [238, 108] on div "ID de accesorio Tipo de accesorio * Seleccionar Entrega asociada Seleccionar Mo…" at bounding box center [276, 143] width 120 height 112
click at [241, 101] on input "ID de embarque" at bounding box center [276, 101] width 120 height 14
type input "*****"
click at [248, 121] on button "Seleccionar" at bounding box center [276, 126] width 120 height 14
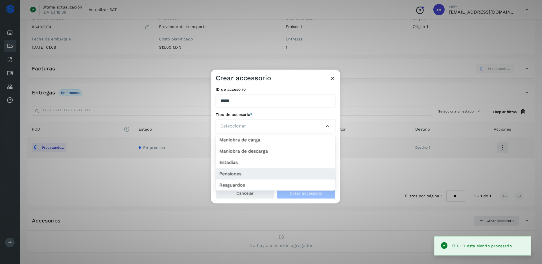
click at [246, 179] on li "Pensiones" at bounding box center [275, 173] width 119 height 11
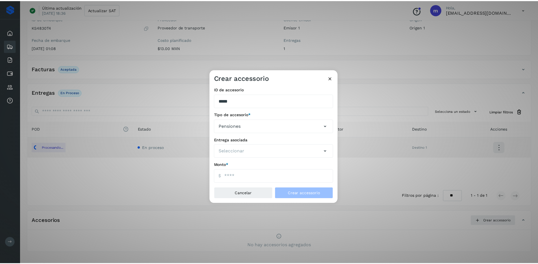
scroll to position [39, 0]
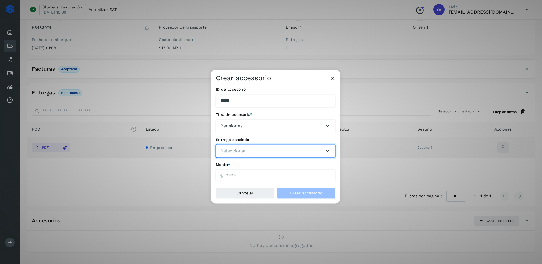
click at [245, 148] on span "Seleccionar" at bounding box center [234, 151] width 26 height 7
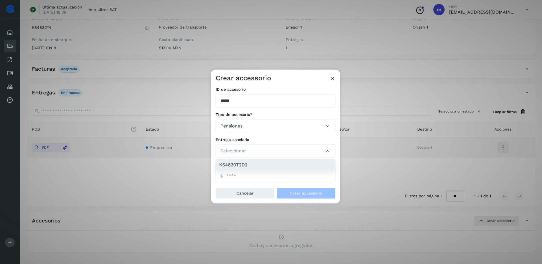
click at [248, 163] on li "KS4830T2D2" at bounding box center [275, 164] width 119 height 11
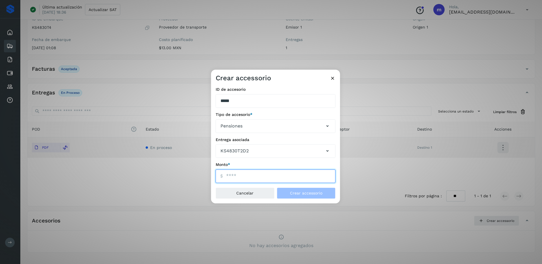
click at [239, 179] on input "ID de embarque" at bounding box center [276, 176] width 120 height 14
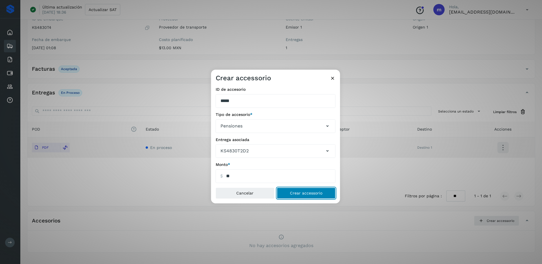
type input "*****"
click at [299, 192] on span "Crear accessorio" at bounding box center [306, 193] width 32 height 4
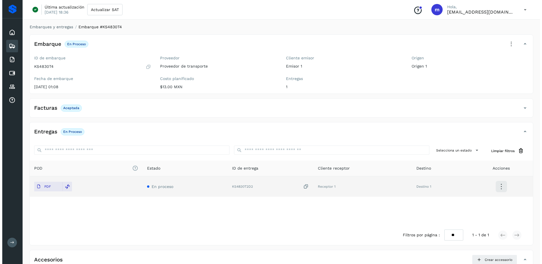
scroll to position [0, 0]
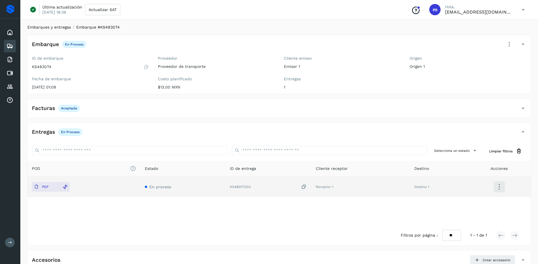
click at [56, 27] on link "Embarques y entregas" at bounding box center [48, 27] width 43 height 5
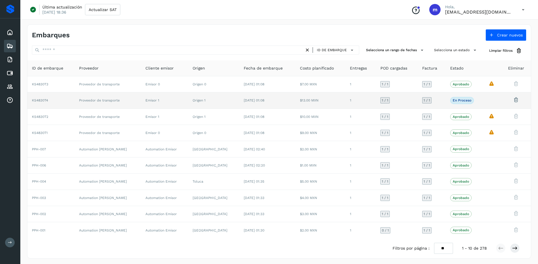
click at [80, 100] on td "Proveedor de transporte" at bounding box center [108, 100] width 66 height 16
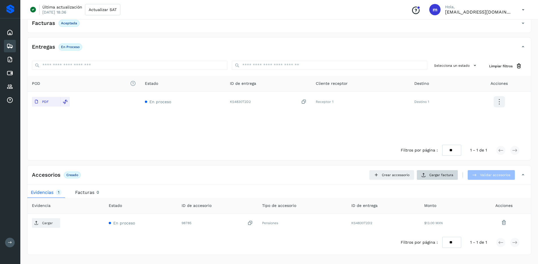
scroll to position [87, 0]
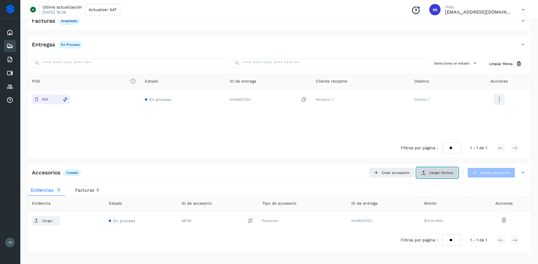
click at [439, 171] on span "Cargar factura" at bounding box center [441, 172] width 24 height 5
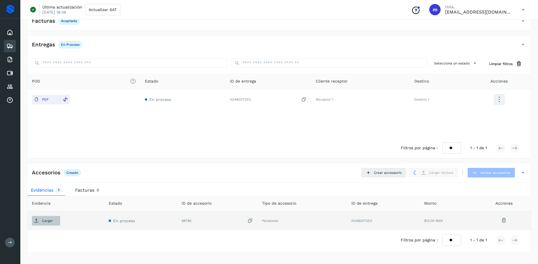
click at [49, 217] on span "Cargar" at bounding box center [43, 220] width 23 height 9
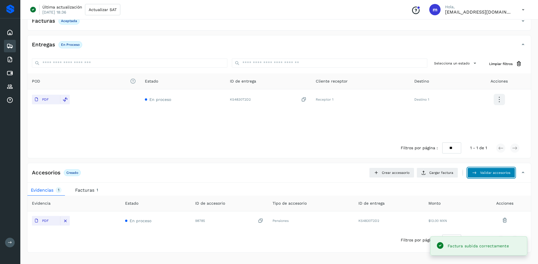
click at [484, 173] on span "Validar accesorios" at bounding box center [495, 172] width 30 height 5
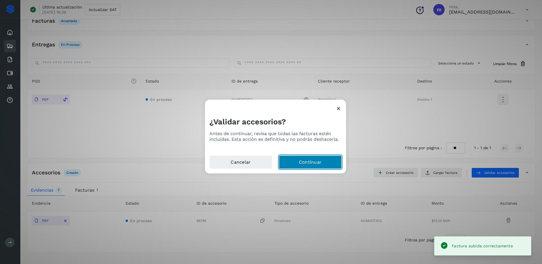
click at [307, 162] on button "Continuar" at bounding box center [310, 162] width 63 height 14
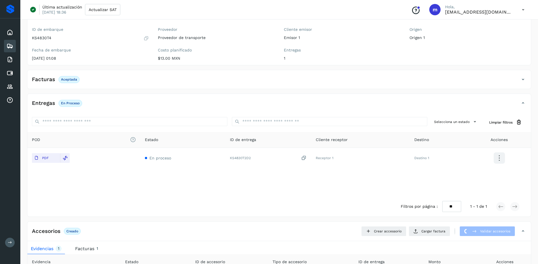
scroll to position [0, 0]
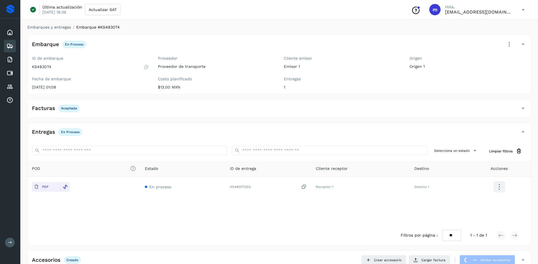
click at [507, 47] on icon at bounding box center [509, 44] width 12 height 12
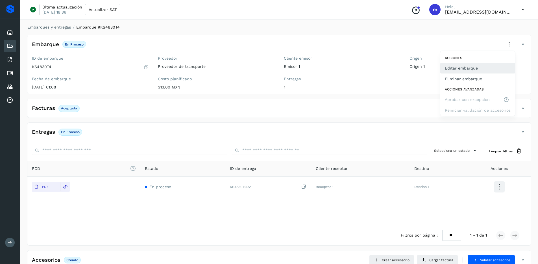
click at [465, 71] on button "Editar embarque" at bounding box center [477, 68] width 75 height 11
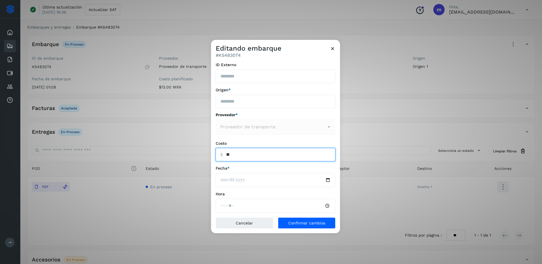
click at [233, 160] on input "ID Externo" at bounding box center [276, 155] width 120 height 14
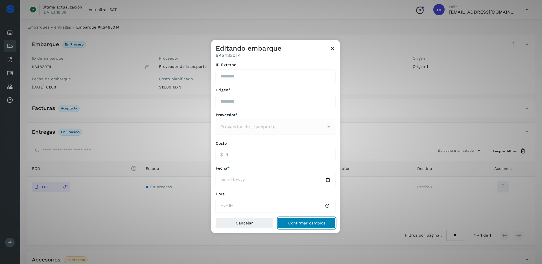
type input "****"
click at [309, 225] on button "Confirmar cambios" at bounding box center [307, 222] width 58 height 11
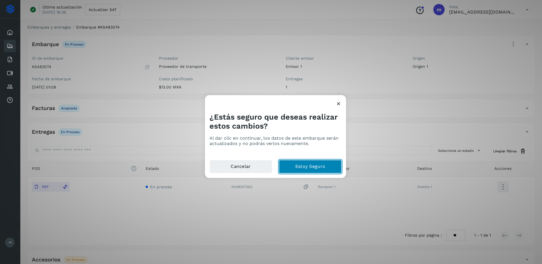
click at [306, 165] on button "Estoy Seguro" at bounding box center [310, 167] width 63 height 14
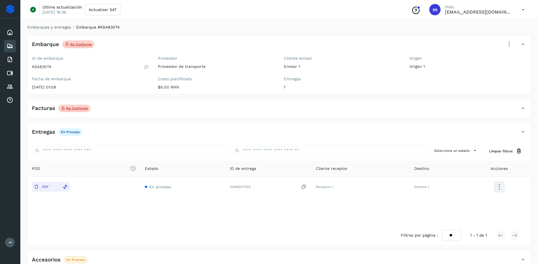
click at [510, 44] on icon at bounding box center [509, 44] width 12 height 12
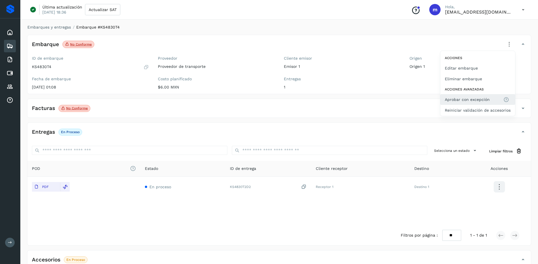
click at [461, 101] on span "Aprobar con excepción" at bounding box center [467, 99] width 45 height 6
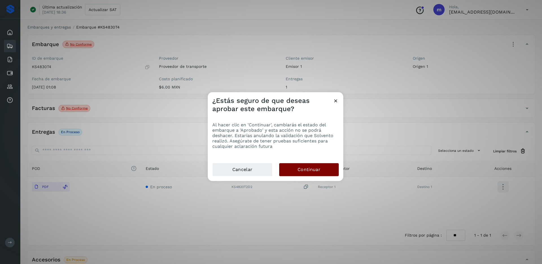
click at [307, 169] on span "Continuar" at bounding box center [309, 169] width 23 height 6
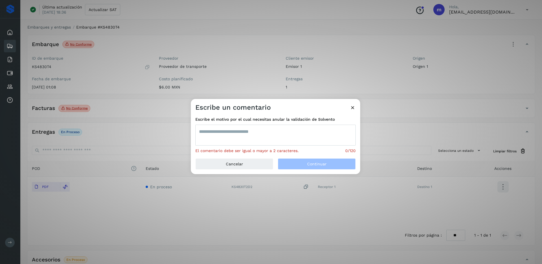
click at [242, 134] on textarea at bounding box center [275, 135] width 160 height 21
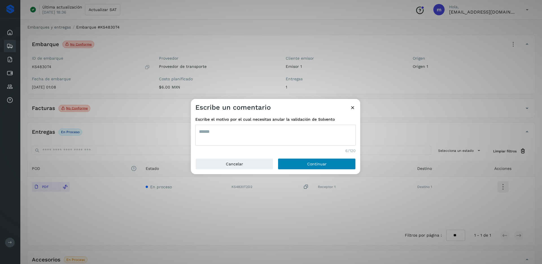
type textarea "******"
click at [309, 166] on button "Continuar" at bounding box center [317, 163] width 78 height 11
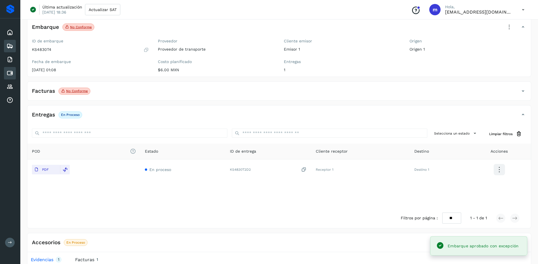
scroll to position [78, 0]
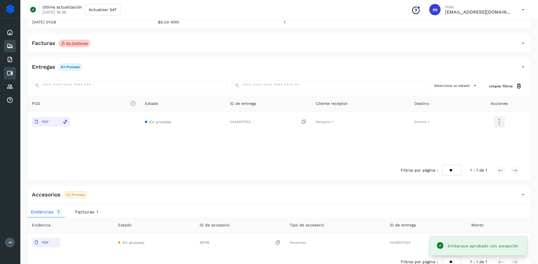
click at [10, 73] on icon at bounding box center [9, 73] width 7 height 7
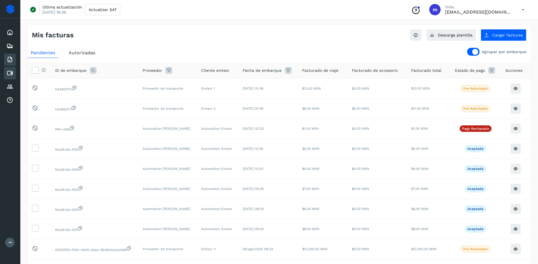
click at [8, 57] on icon at bounding box center [9, 59] width 7 height 7
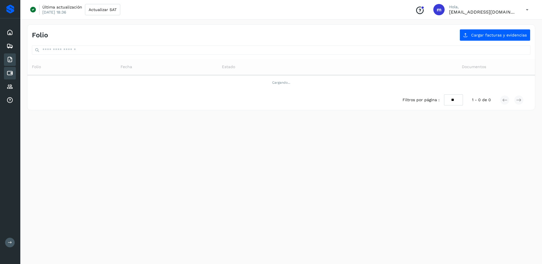
click at [10, 75] on icon at bounding box center [9, 73] width 7 height 7
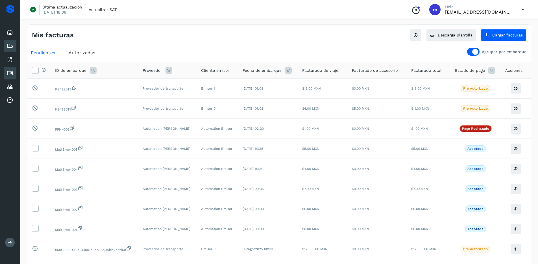
click at [9, 45] on icon at bounding box center [9, 46] width 7 height 7
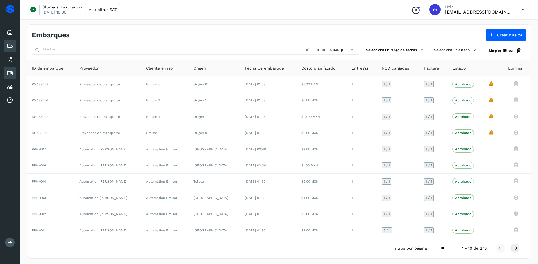
click at [5, 77] on div "Cuentas por pagar" at bounding box center [10, 73] width 12 height 12
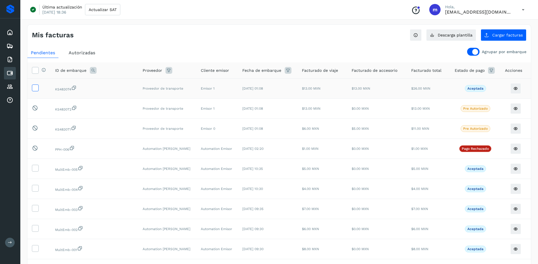
click at [33, 89] on icon at bounding box center [35, 87] width 6 height 6
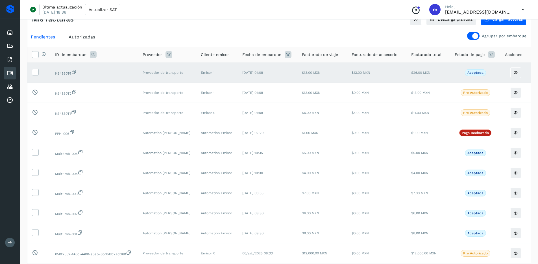
scroll to position [54, 0]
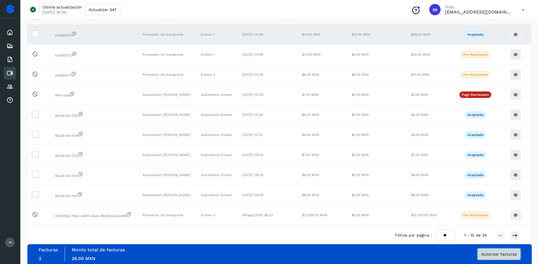
click at [508, 257] on button "Autorizar facturas" at bounding box center [499, 253] width 43 height 11
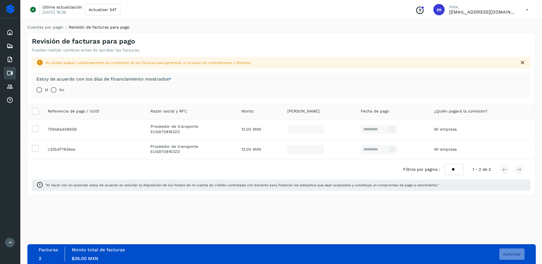
click at [528, 9] on icon at bounding box center [528, 10] width 12 height 12
click at [495, 36] on div "Cerrar sesión" at bounding box center [499, 36] width 67 height 11
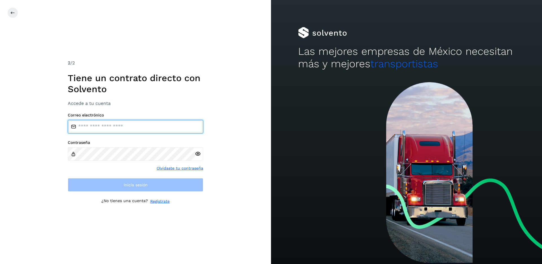
click at [108, 123] on input "email" at bounding box center [136, 127] width 136 height 14
type input "**********"
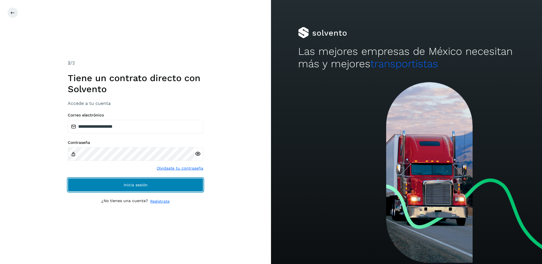
click at [133, 184] on span "Inicia sesión" at bounding box center [136, 185] width 24 height 4
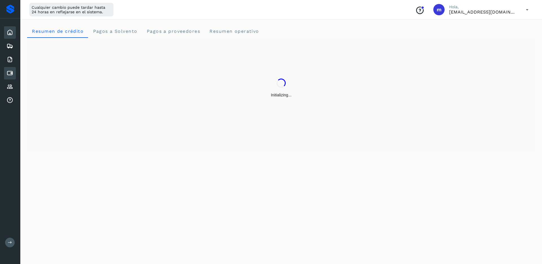
click at [12, 77] on div "Cuentas por pagar" at bounding box center [10, 73] width 12 height 12
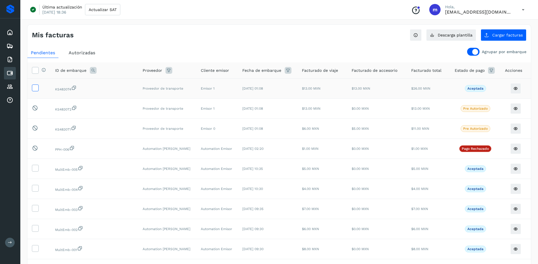
click at [33, 89] on icon at bounding box center [35, 87] width 6 height 6
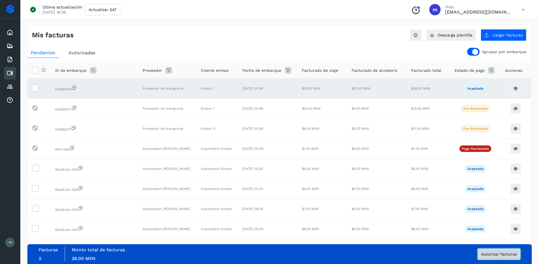
click at [502, 259] on button "Autorizar facturas" at bounding box center [499, 253] width 43 height 11
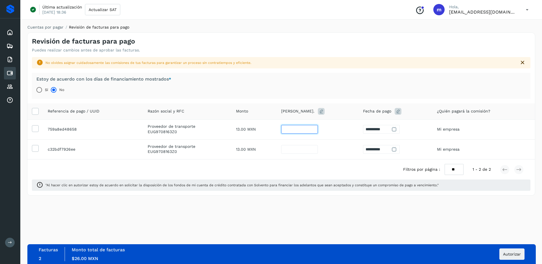
click at [297, 130] on input "**" at bounding box center [299, 129] width 37 height 9
type input "*"
type input "**********"
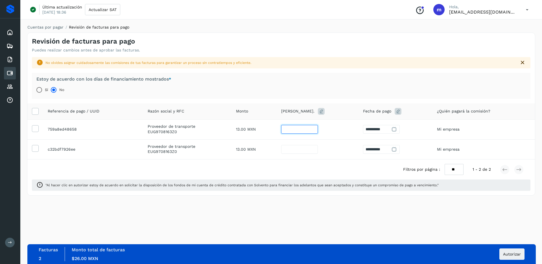
type input "*"
click at [300, 151] on input "**" at bounding box center [299, 149] width 37 height 9
click at [362, 166] on div "Filtros por página : ** ** ** 1 - 2 de 2" at bounding box center [281, 169] width 508 height 20
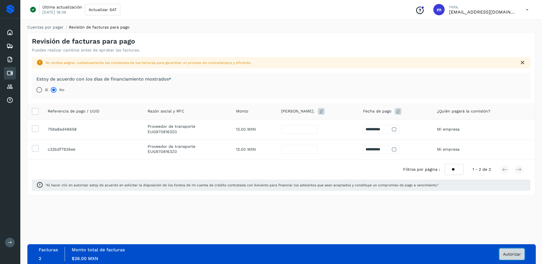
click at [510, 252] on span "Autorizar" at bounding box center [512, 254] width 18 height 4
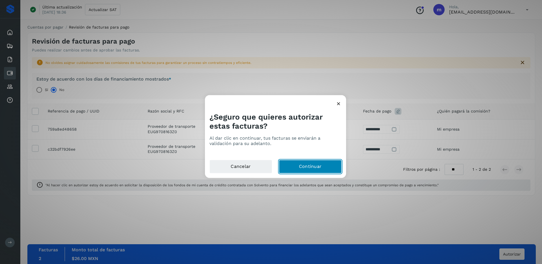
click at [329, 169] on button "Continuar" at bounding box center [310, 167] width 63 height 14
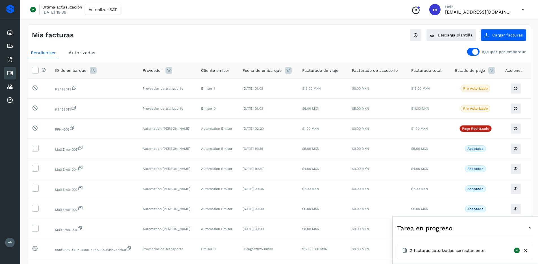
click at [73, 53] on span "Autorizadas" at bounding box center [82, 52] width 27 height 5
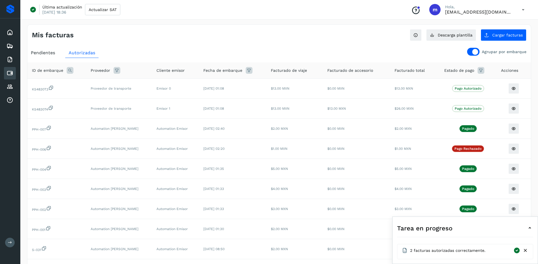
click at [48, 54] on span "Pendientes" at bounding box center [43, 52] width 24 height 5
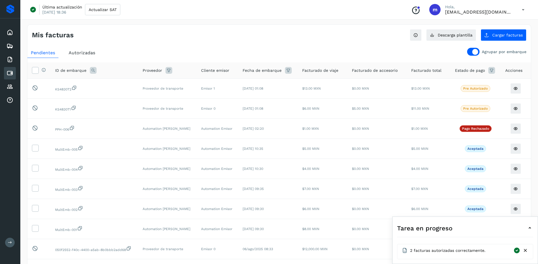
click at [76, 52] on span "Autorizadas" at bounding box center [82, 52] width 27 height 5
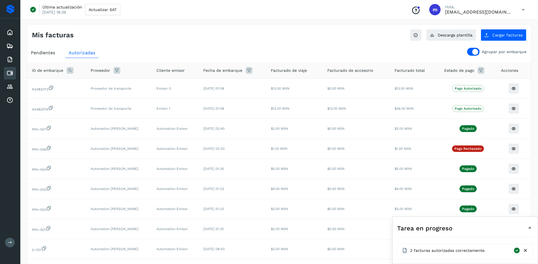
click at [522, 8] on icon at bounding box center [523, 10] width 12 height 12
click at [481, 36] on div "Cerrar sesión" at bounding box center [495, 36] width 67 height 11
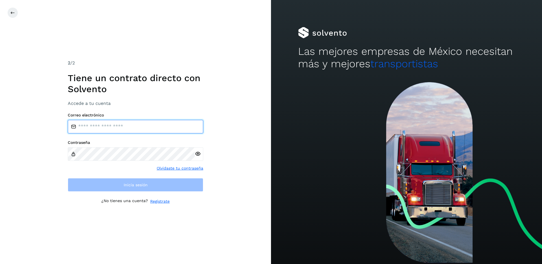
click at [117, 128] on input "email" at bounding box center [136, 127] width 136 height 14
paste input "**********"
type input "**********"
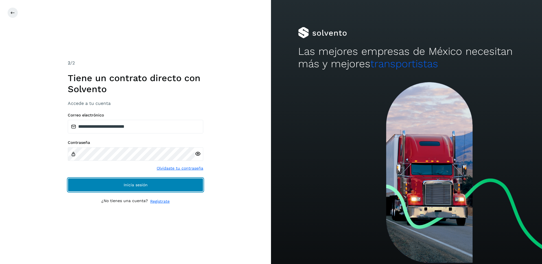
click at [109, 186] on button "Inicia sesión" at bounding box center [136, 185] width 136 height 14
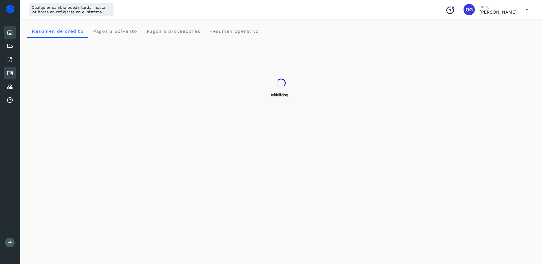
click at [9, 72] on icon at bounding box center [9, 73] width 7 height 7
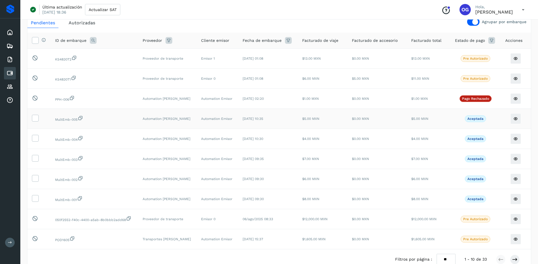
scroll to position [54, 0]
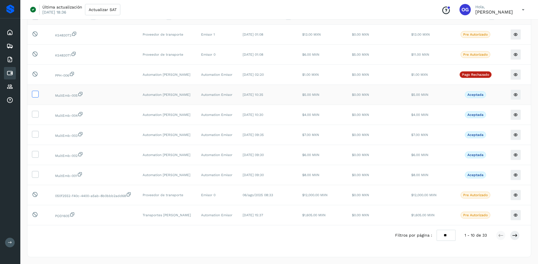
click at [35, 97] on span at bounding box center [35, 95] width 6 height 4
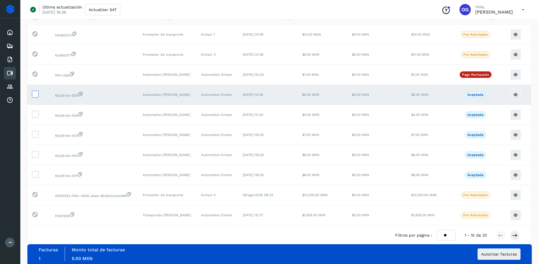
click at [34, 95] on icon at bounding box center [35, 94] width 6 height 6
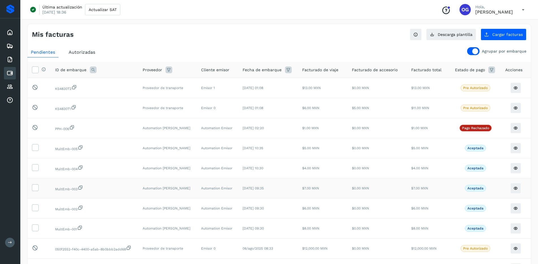
scroll to position [0, 0]
click at [84, 51] on span "Autorizadas" at bounding box center [82, 52] width 27 height 5
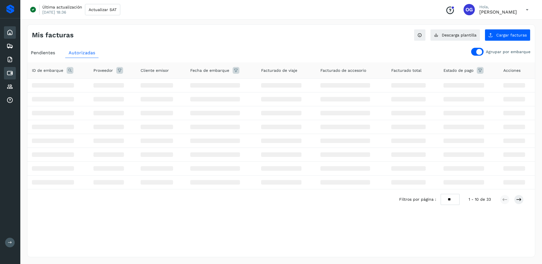
click at [12, 33] on icon at bounding box center [9, 32] width 7 height 7
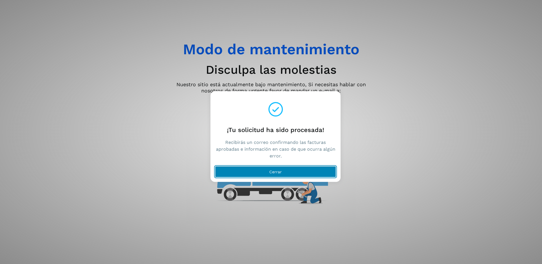
click at [275, 173] on span "Cerrar" at bounding box center [275, 172] width 12 height 4
click at [278, 171] on span "Cerrar" at bounding box center [275, 172] width 12 height 4
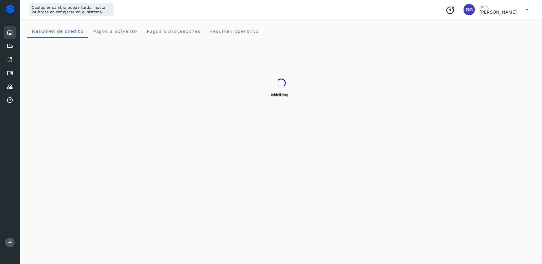
click at [527, 8] on icon at bounding box center [528, 10] width 12 height 12
click at [500, 36] on div "Cerrar sesión" at bounding box center [499, 36] width 67 height 11
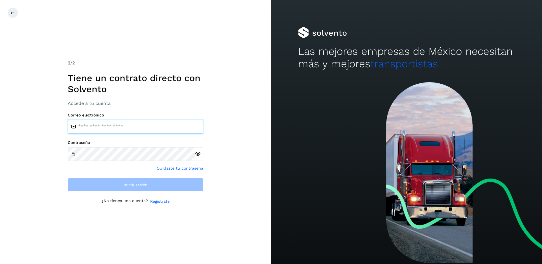
click at [111, 130] on input "email" at bounding box center [136, 127] width 136 height 14
paste input "**********"
type input "**********"
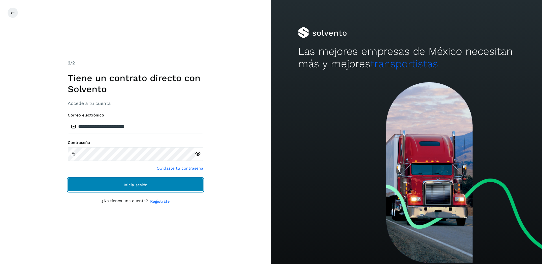
click at [105, 184] on button "Inicia sesión" at bounding box center [136, 185] width 136 height 14
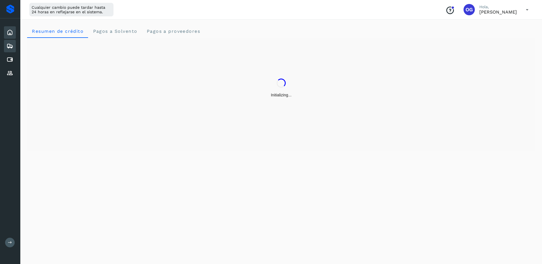
click at [9, 46] on icon at bounding box center [9, 46] width 7 height 7
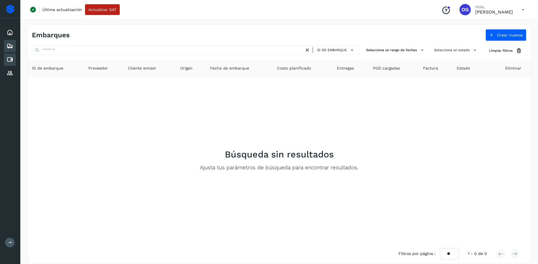
click at [10, 60] on icon at bounding box center [9, 59] width 7 height 7
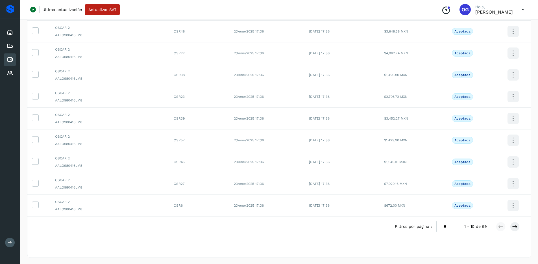
scroll to position [79, 0]
click at [515, 227] on icon at bounding box center [515, 227] width 6 height 6
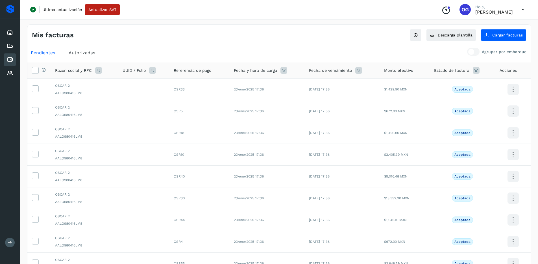
scroll to position [80, 0]
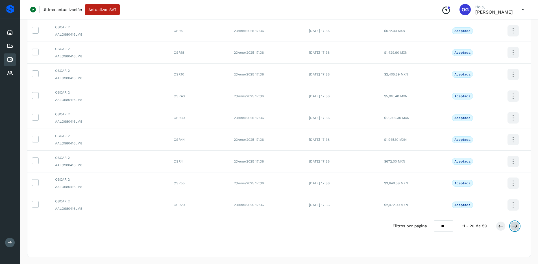
click at [512, 228] on icon at bounding box center [515, 226] width 6 height 6
click at [512, 223] on icon at bounding box center [515, 226] width 6 height 6
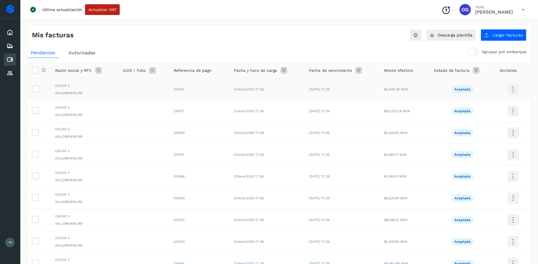
scroll to position [1, 0]
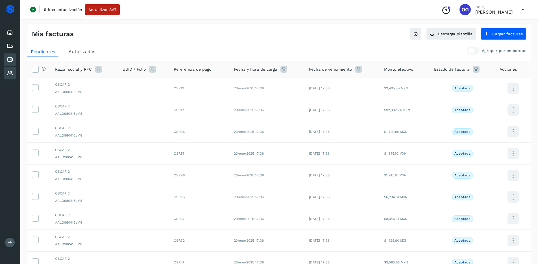
click at [8, 74] on icon at bounding box center [9, 73] width 7 height 7
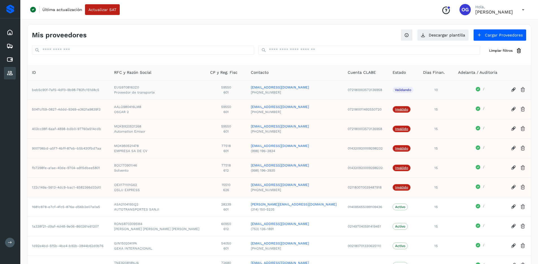
click at [138, 85] on span "EUG9708163Z0" at bounding box center [157, 87] width 87 height 5
copy span "EUG9708163Z0"
click at [7, 65] on div "Cuentas por pagar" at bounding box center [10, 59] width 12 height 12
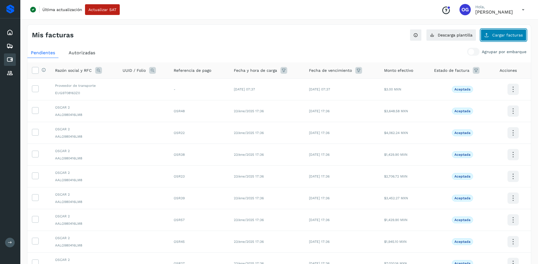
click at [504, 36] on span "Cargar facturas" at bounding box center [507, 35] width 31 height 4
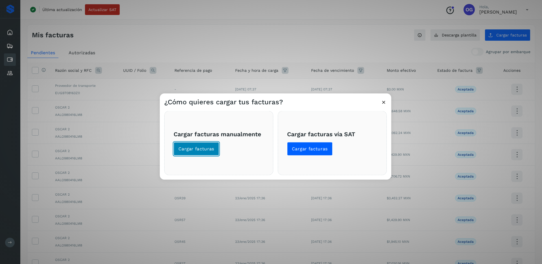
click at [195, 150] on span "Cargar facturas" at bounding box center [197, 149] width 36 height 6
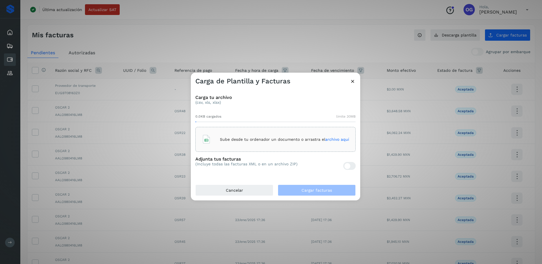
click at [240, 138] on p "Sube desde tu ordenador un documento o arrastra el archivo aquí" at bounding box center [284, 139] width 129 height 5
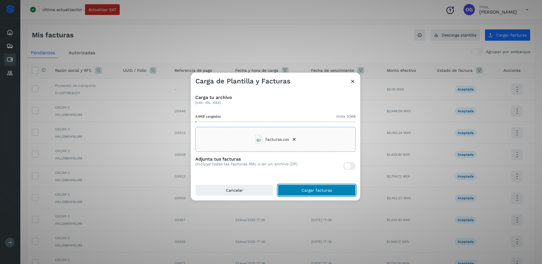
click at [318, 191] on span "Cargar facturas" at bounding box center [317, 190] width 31 height 4
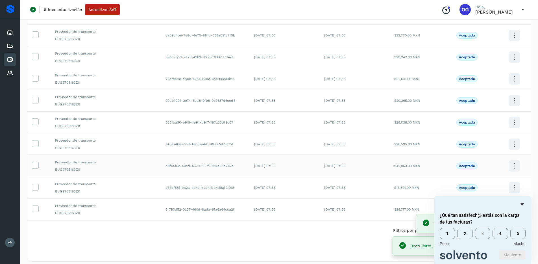
scroll to position [80, 0]
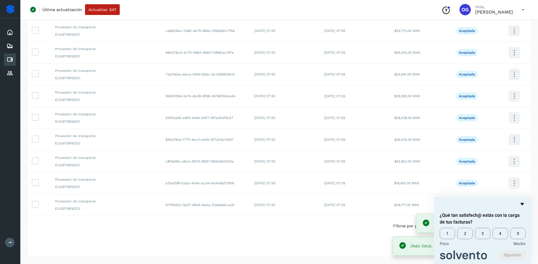
click at [522, 204] on icon "Ocultar encuesta" at bounding box center [522, 204] width 3 height 3
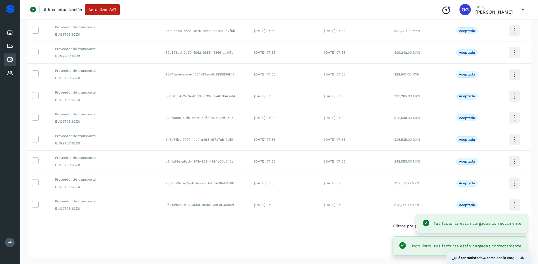
click at [384, 231] on div "Filtros por página : ** ** ** 1 - 10 de 109" at bounding box center [279, 226] width 504 height 20
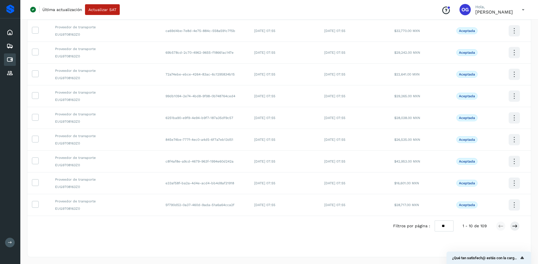
click at [440, 223] on select "** ** **" at bounding box center [444, 225] width 19 height 11
select select "**"
click at [438, 220] on select "** ** **" at bounding box center [444, 225] width 19 height 11
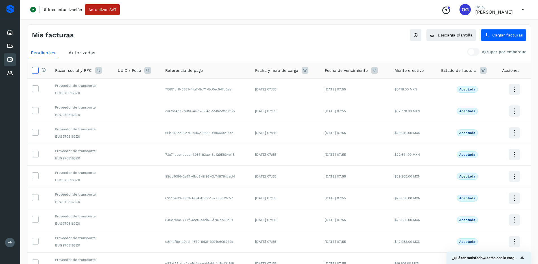
click at [36, 69] on icon at bounding box center [35, 70] width 6 height 6
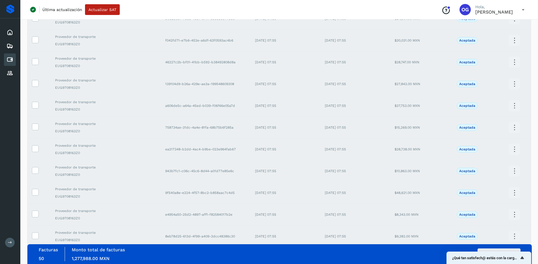
scroll to position [950, 0]
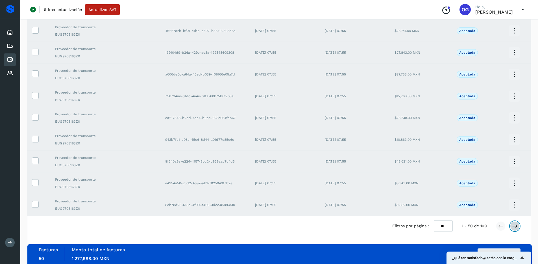
click at [514, 227] on icon at bounding box center [515, 226] width 6 height 6
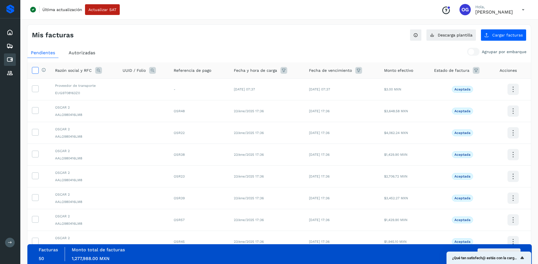
click at [36, 69] on icon at bounding box center [35, 70] width 6 height 6
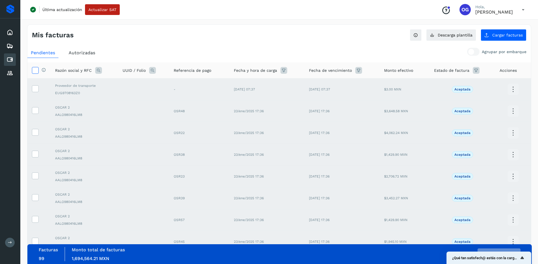
click at [34, 70] on icon at bounding box center [35, 70] width 6 height 6
